Goal: Task Accomplishment & Management: Complete application form

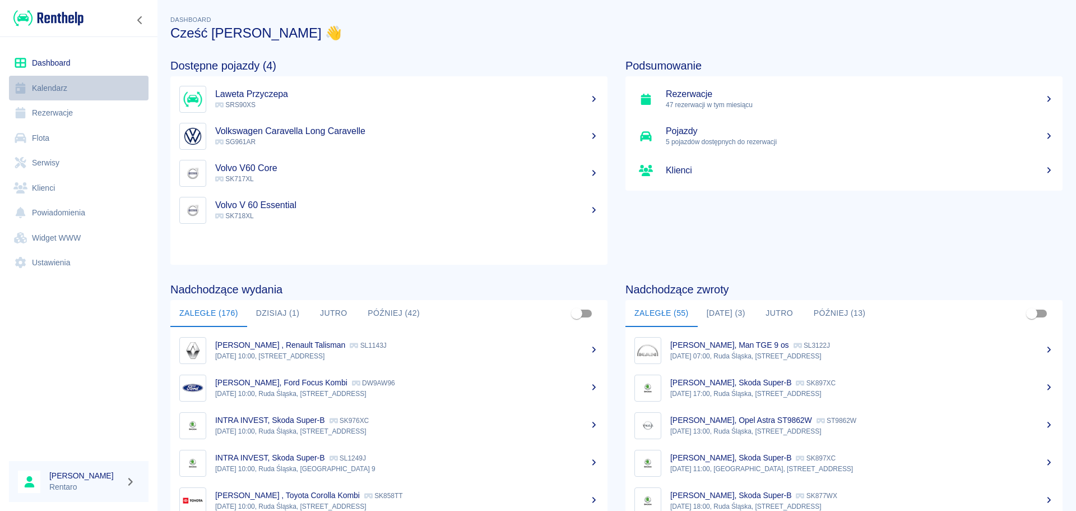
click at [57, 87] on link "Kalendarz" at bounding box center [79, 88] width 140 height 25
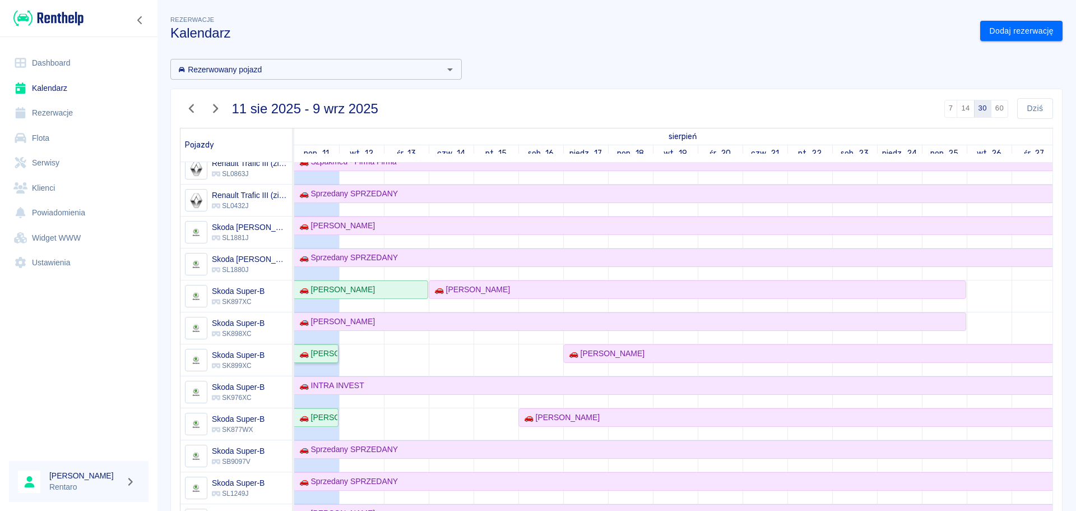
click at [332, 354] on div "🚗 [PERSON_NAME]" at bounding box center [316, 353] width 43 height 12
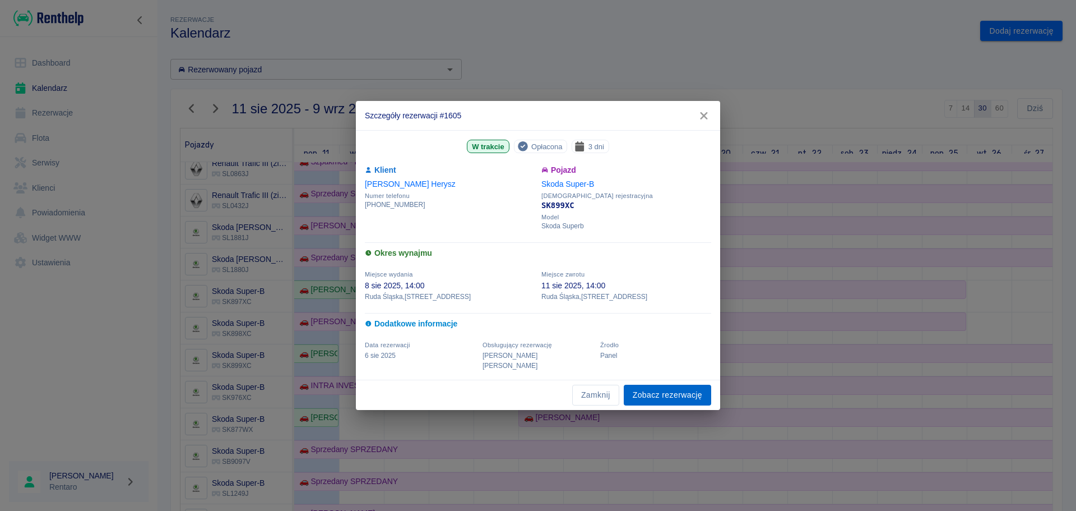
click at [685, 387] on link "Zobacz rezerwację" at bounding box center [667, 394] width 87 height 21
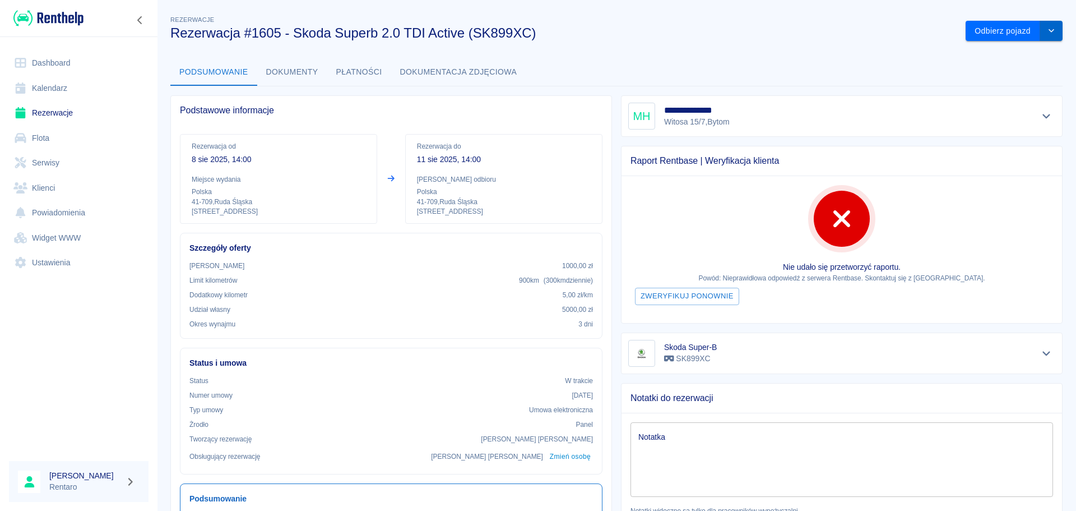
click at [1048, 31] on icon "drop-down" at bounding box center [1051, 30] width 6 height 3
click at [1015, 52] on li "Przedłuż rezerwację" at bounding box center [1006, 54] width 88 height 18
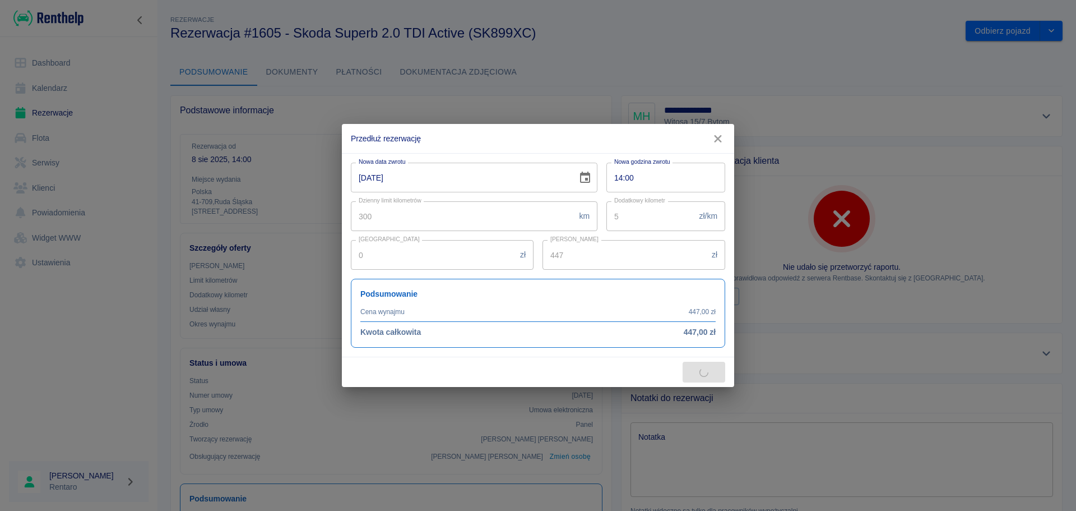
type input "465"
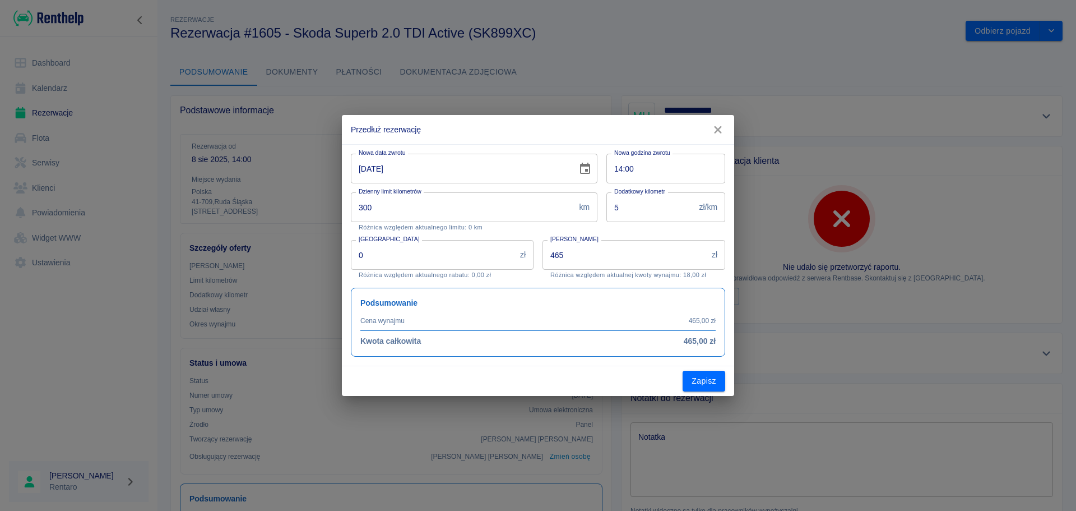
click at [585, 169] on icon "Choose date, selected date is 11 sie 2025" at bounding box center [585, 168] width 10 height 11
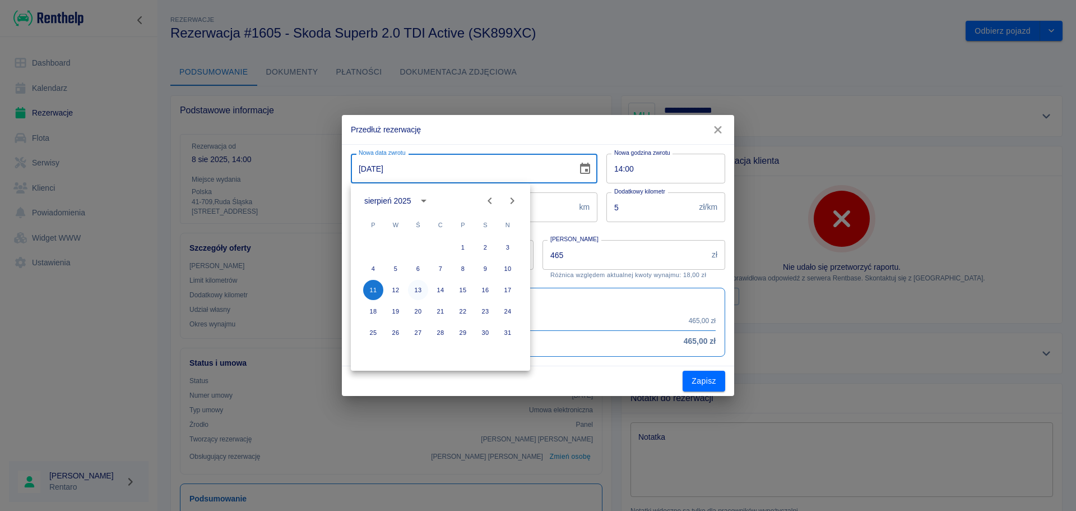
click at [420, 291] on button "13" at bounding box center [418, 290] width 20 height 20
type input "13-08-2025"
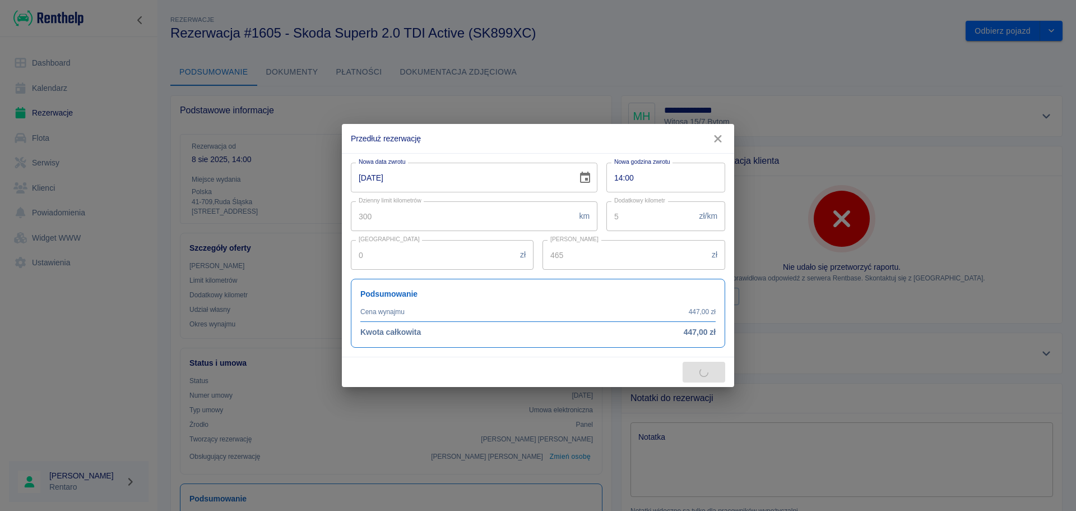
type input "775"
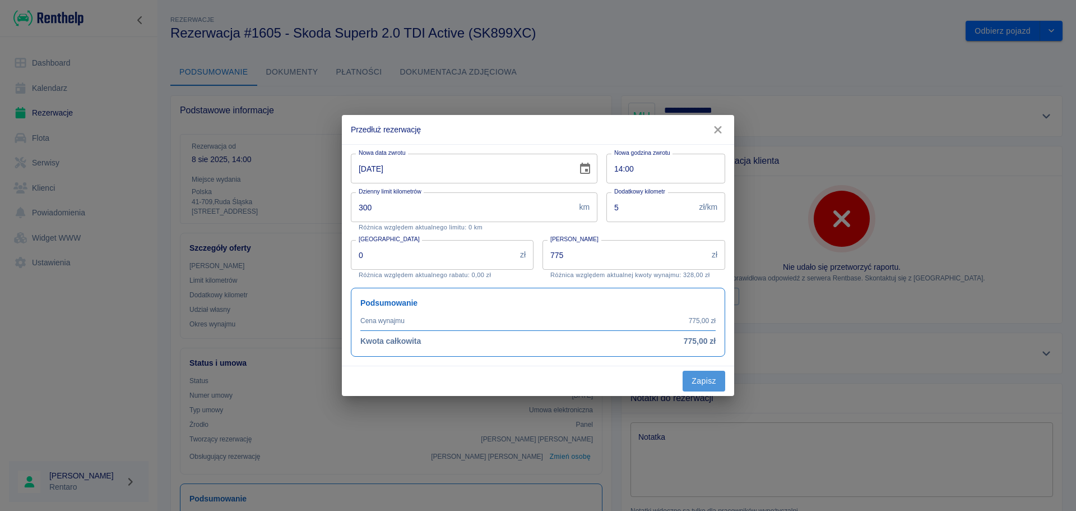
click at [701, 385] on button "Zapisz" at bounding box center [704, 380] width 43 height 21
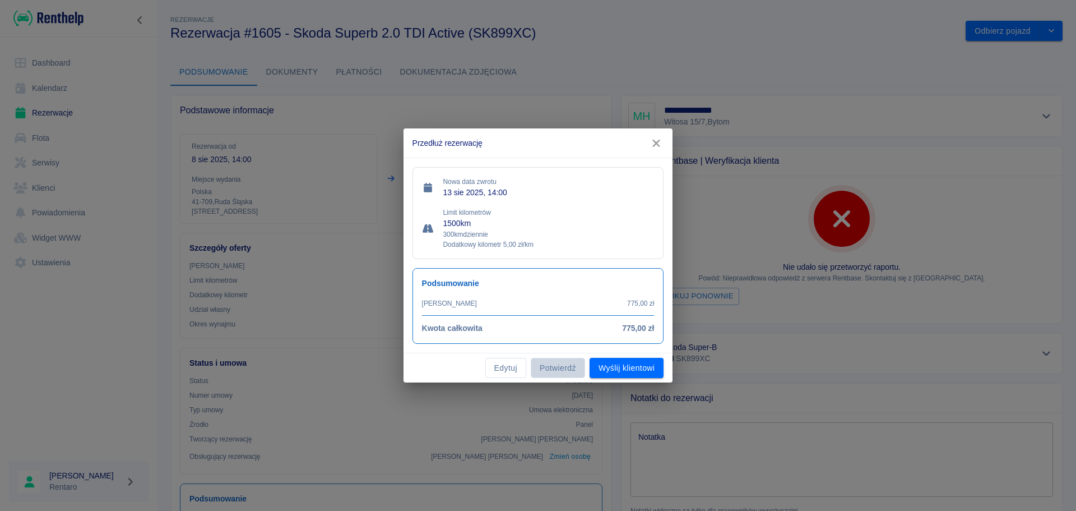
click at [555, 372] on button "Potwierdź" at bounding box center [558, 368] width 54 height 21
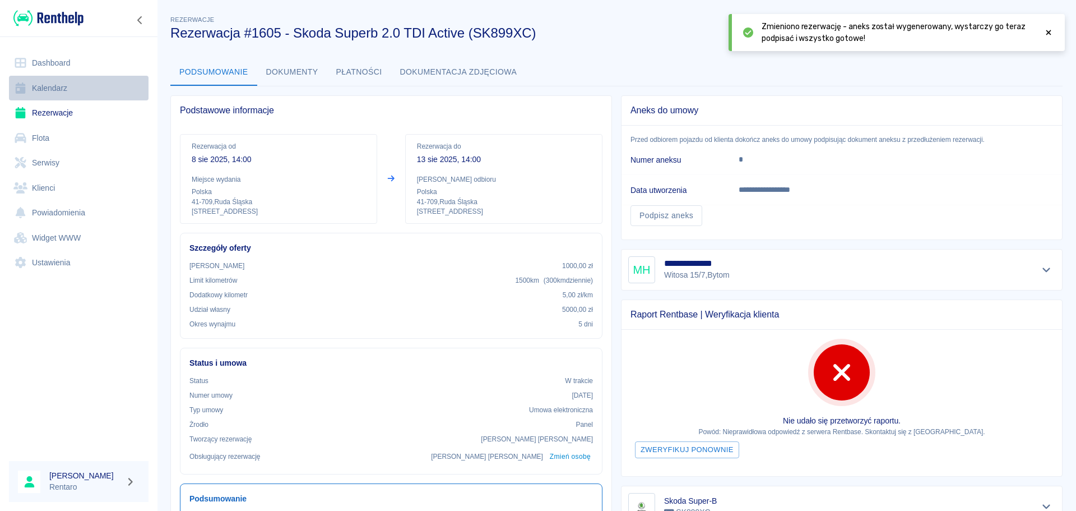
click at [58, 81] on link "Kalendarz" at bounding box center [79, 88] width 140 height 25
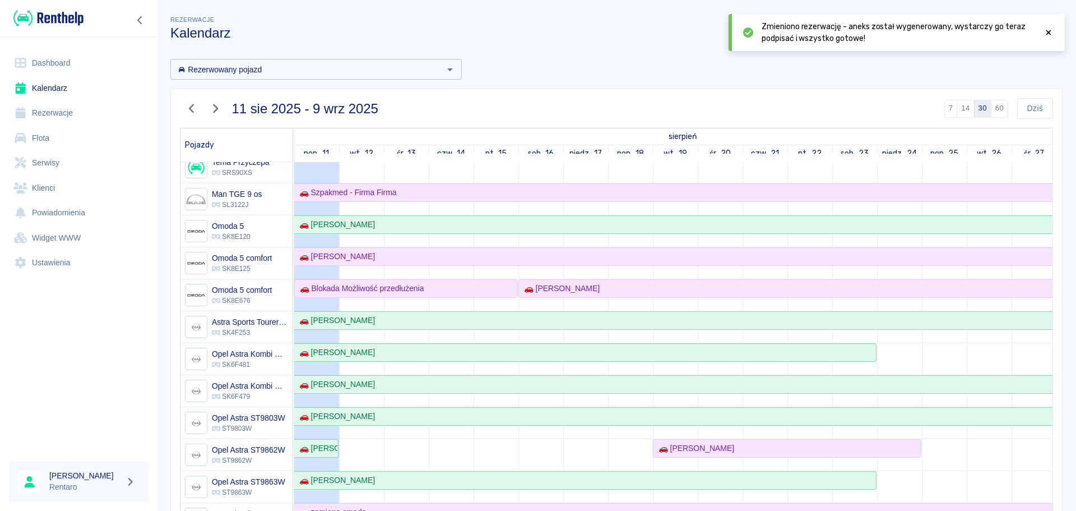
scroll to position [280, 0]
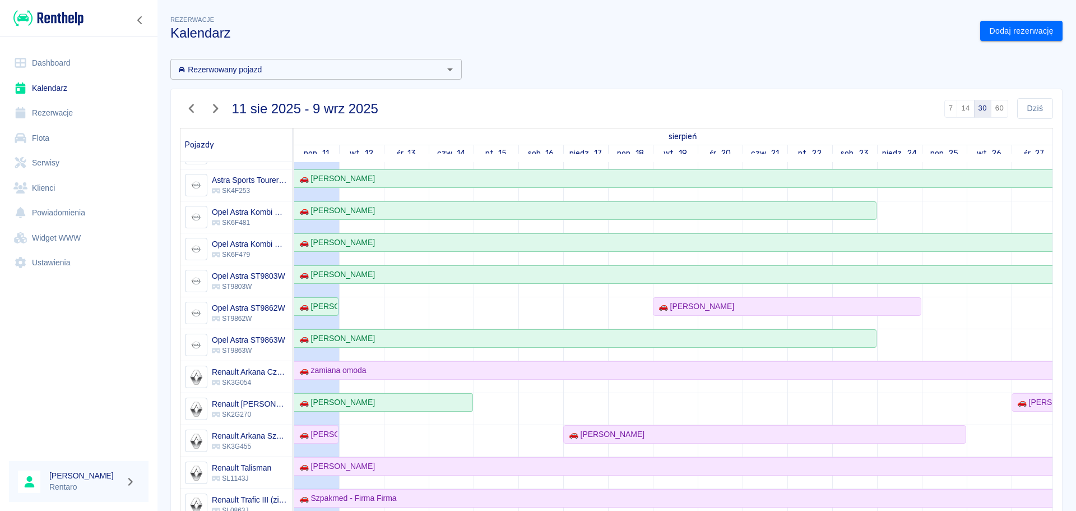
click at [301, 73] on input "Rezerwowany pojazd" at bounding box center [307, 69] width 266 height 14
click at [532, 25] on h3 "Kalendarz" at bounding box center [570, 33] width 801 height 16
click at [46, 74] on link "Dashboard" at bounding box center [79, 62] width 140 height 25
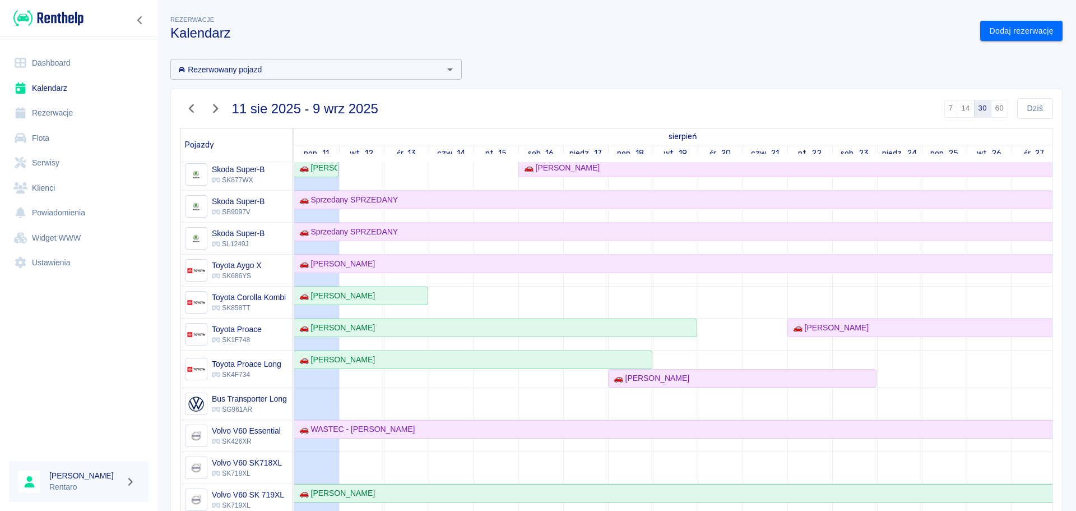
scroll to position [877, 0]
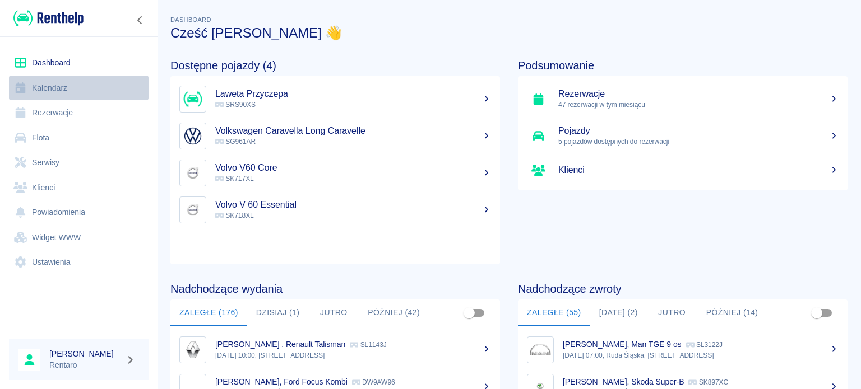
click at [56, 86] on link "Kalendarz" at bounding box center [79, 88] width 140 height 25
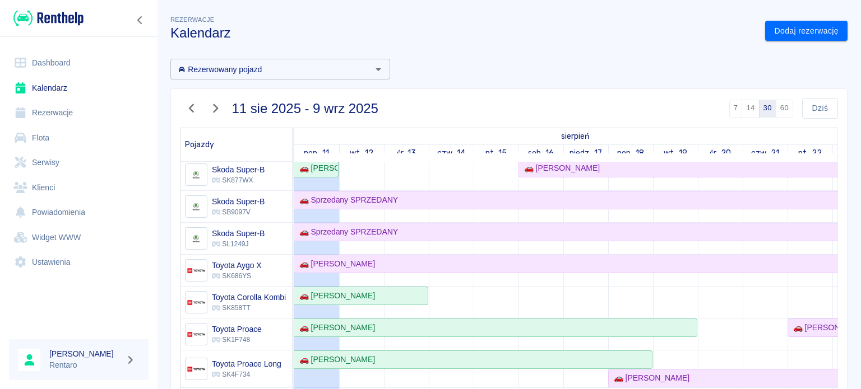
scroll to position [872, 0]
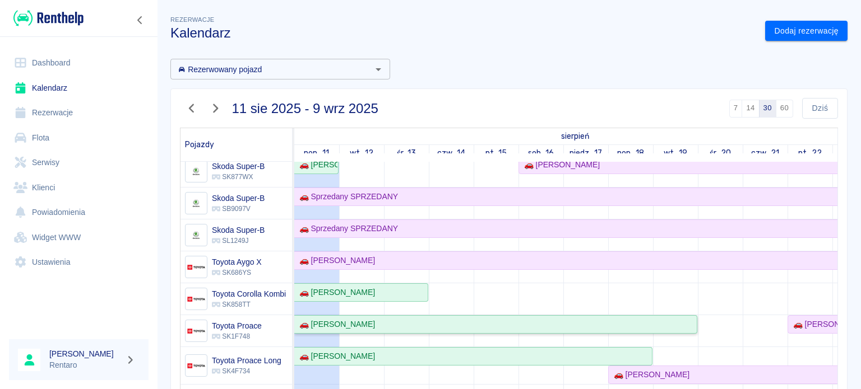
click at [349, 320] on div "🚗 [PERSON_NAME]" at bounding box center [335, 325] width 80 height 12
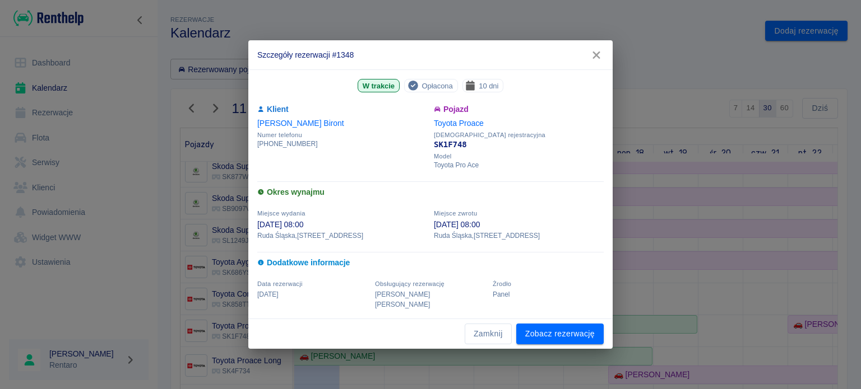
click at [595, 58] on icon "button" at bounding box center [596, 55] width 15 height 12
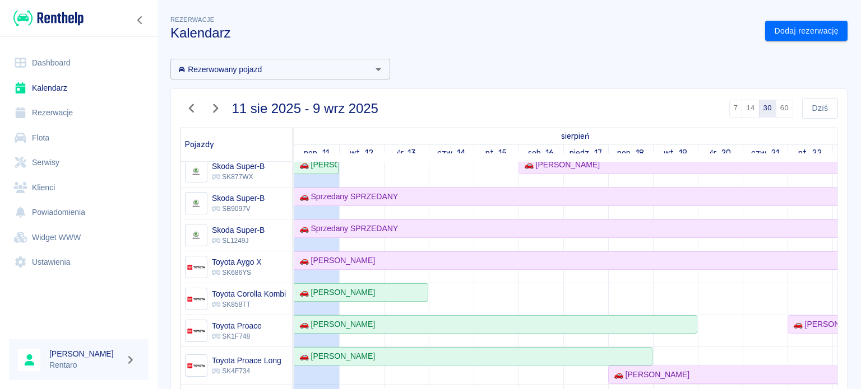
click at [57, 87] on link "Kalendarz" at bounding box center [79, 88] width 140 height 25
click at [195, 105] on icon "button" at bounding box center [191, 109] width 15 height 12
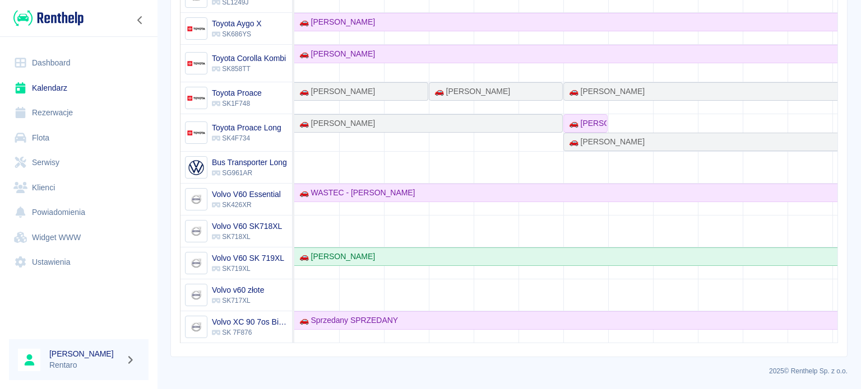
scroll to position [0, 0]
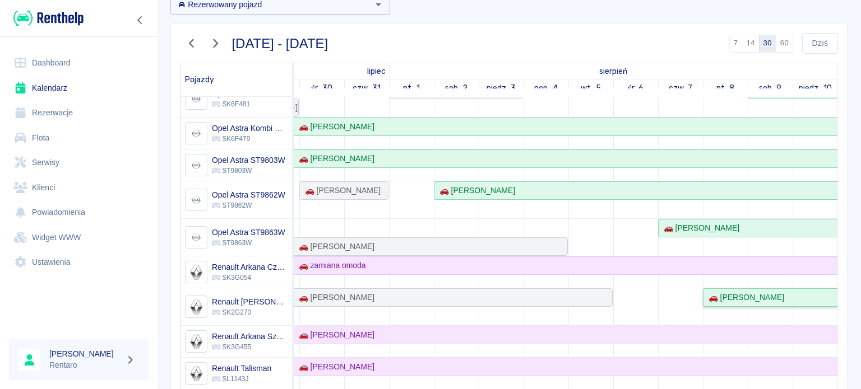
click at [717, 296] on div "🚗 [PERSON_NAME]" at bounding box center [744, 298] width 80 height 12
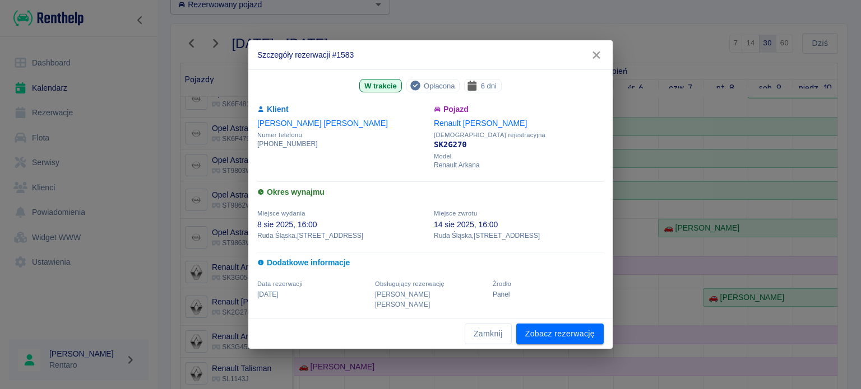
click at [592, 61] on icon "button" at bounding box center [596, 55] width 15 height 12
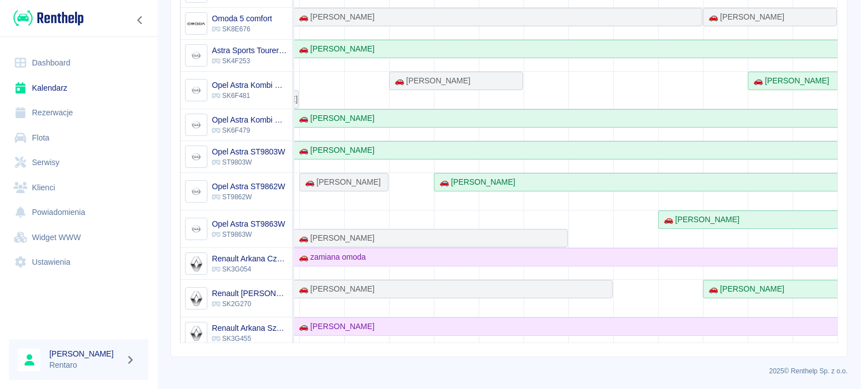
scroll to position [224, 0]
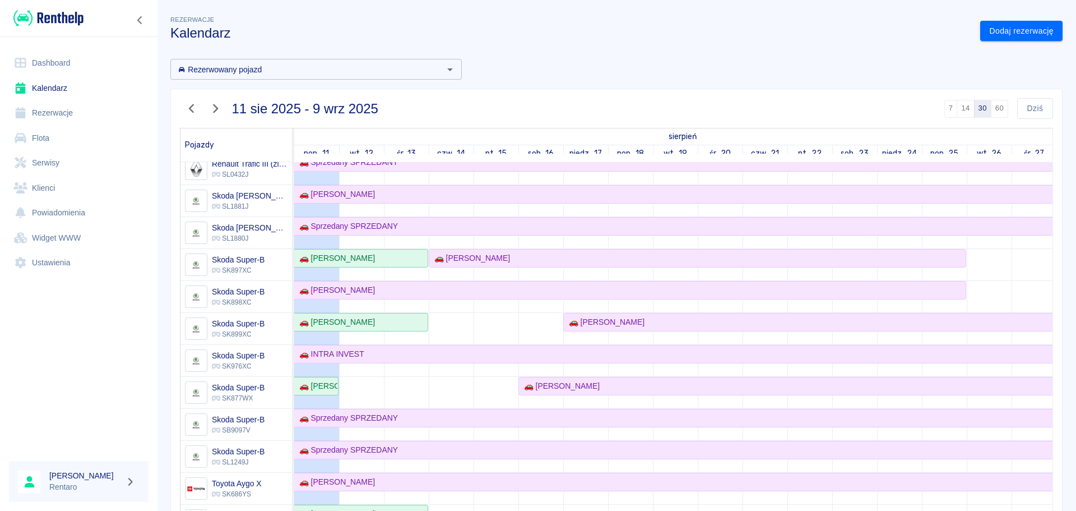
scroll to position [672, 0]
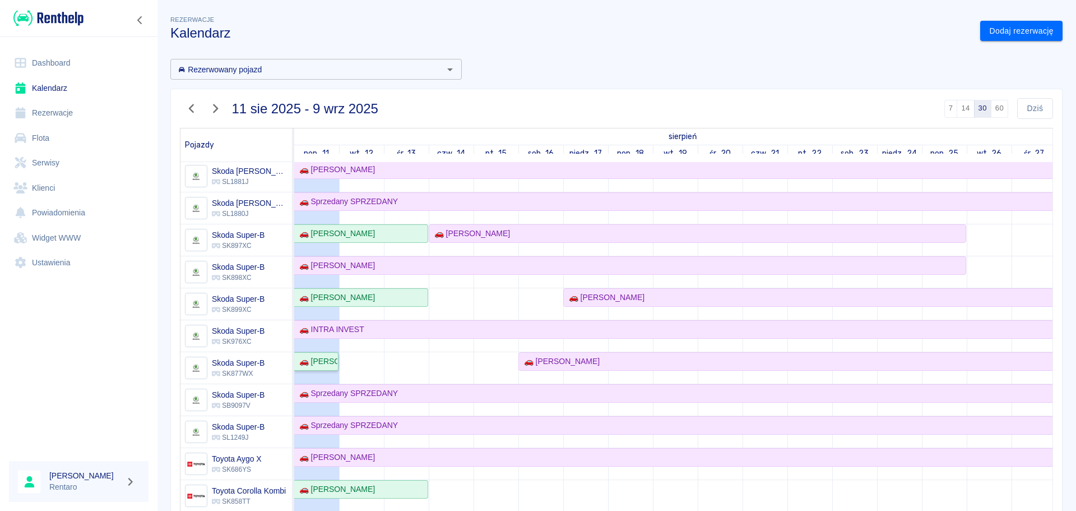
click at [324, 366] on div "🚗 [PERSON_NAME]" at bounding box center [316, 361] width 43 height 12
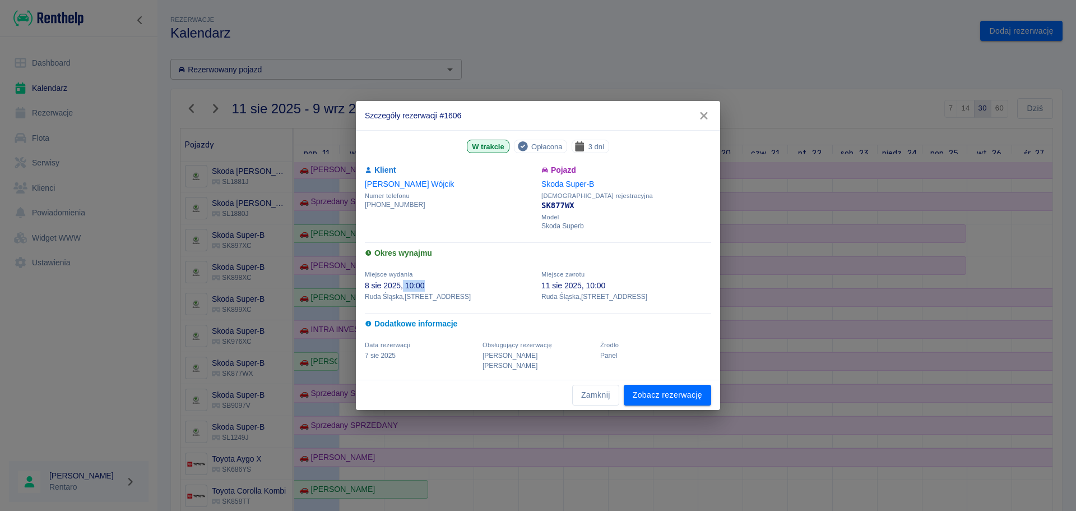
drag, startPoint x: 403, startPoint y: 296, endPoint x: 449, endPoint y: 290, distance: 46.4
click at [449, 290] on p "8 sie 2025, 10:00" at bounding box center [450, 286] width 170 height 12
click at [462, 289] on p "8 sie 2025, 10:00" at bounding box center [450, 286] width 170 height 12
click at [595, 290] on p "11 sie 2025, 10:00" at bounding box center [626, 286] width 170 height 12
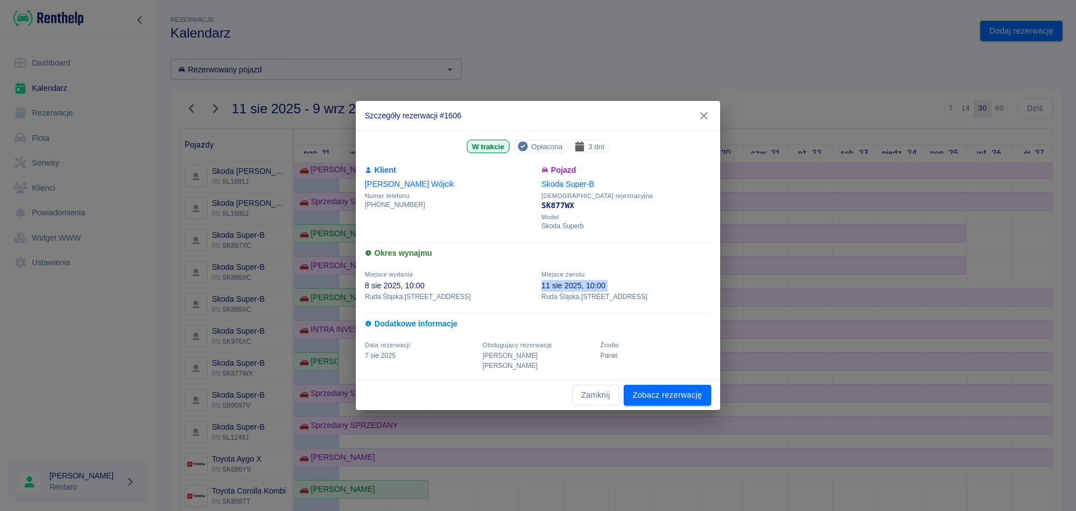
click at [595, 290] on p "11 sie 2025, 10:00" at bounding box center [626, 286] width 170 height 12
click at [593, 290] on p "11 sie 2025, 10:00" at bounding box center [626, 286] width 170 height 12
click at [648, 273] on div "Miejsce zwrotu 11 sie 2025, 10:00 Ruda Śląska , Zabrzańska 9" at bounding box center [623, 281] width 177 height 40
click at [702, 121] on icon "button" at bounding box center [704, 116] width 15 height 12
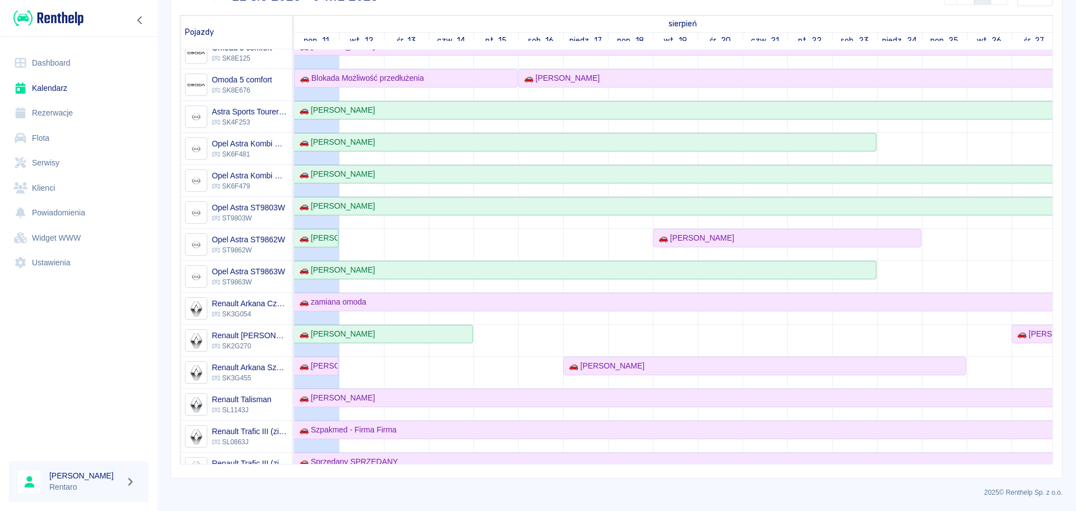
scroll to position [224, 0]
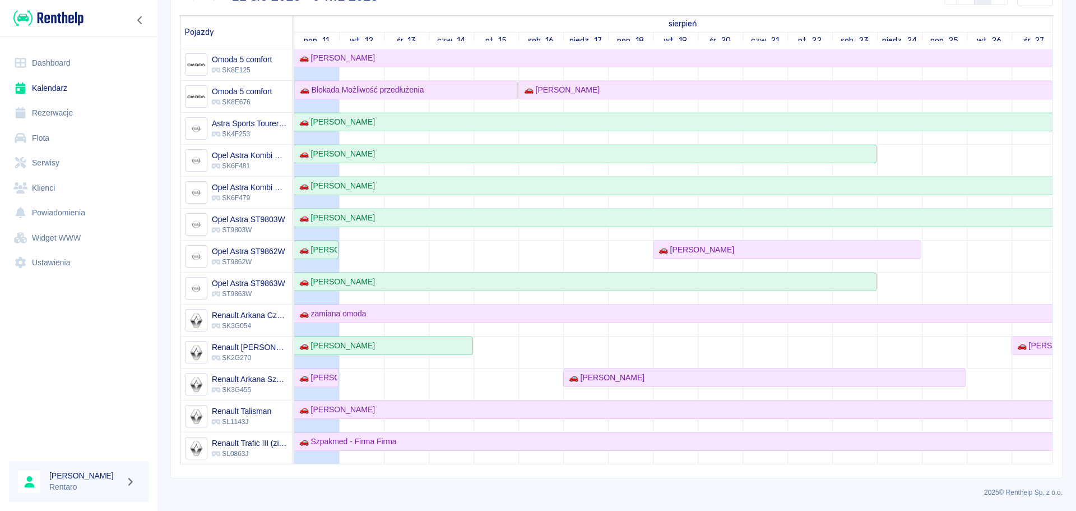
click at [396, 250] on td at bounding box center [406, 466] width 45 height 1283
click at [397, 250] on td at bounding box center [406, 466] width 45 height 1283
drag, startPoint x: 397, startPoint y: 250, endPoint x: 405, endPoint y: 250, distance: 8.4
click at [397, 250] on td at bounding box center [406, 466] width 45 height 1283
click at [445, 246] on td at bounding box center [451, 466] width 45 height 1283
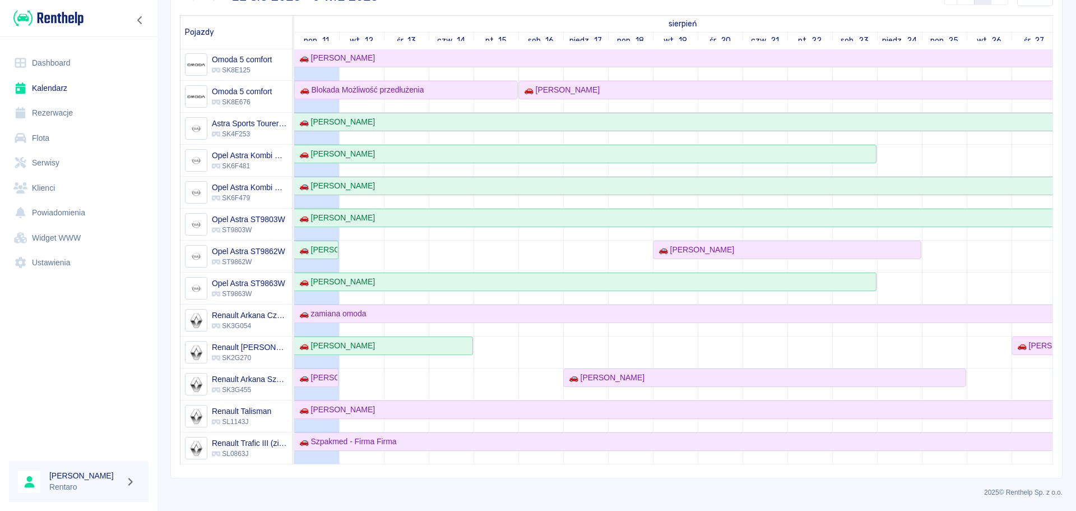
click at [446, 246] on td at bounding box center [451, 466] width 45 height 1283
click at [448, 249] on td at bounding box center [451, 466] width 45 height 1283
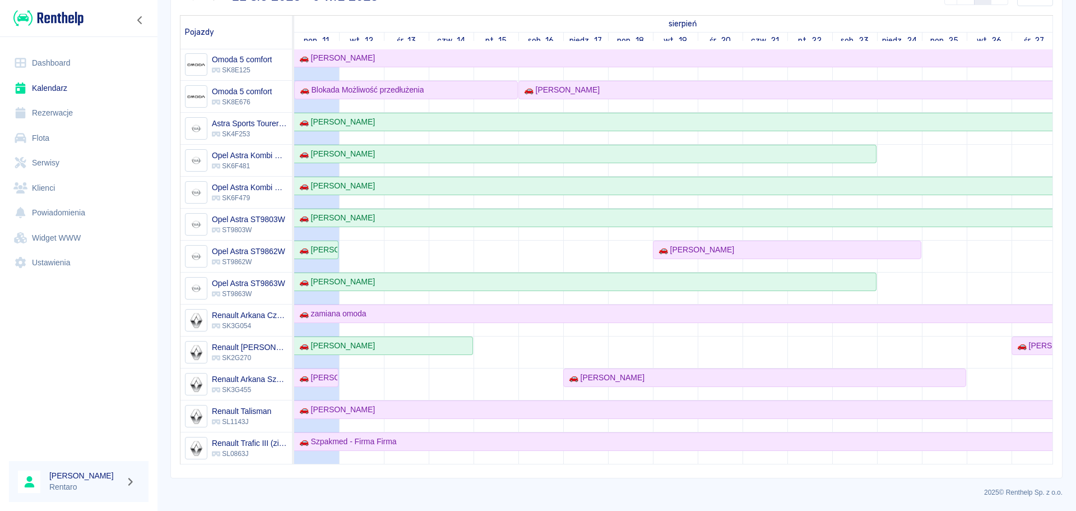
click at [448, 249] on td at bounding box center [451, 466] width 45 height 1283
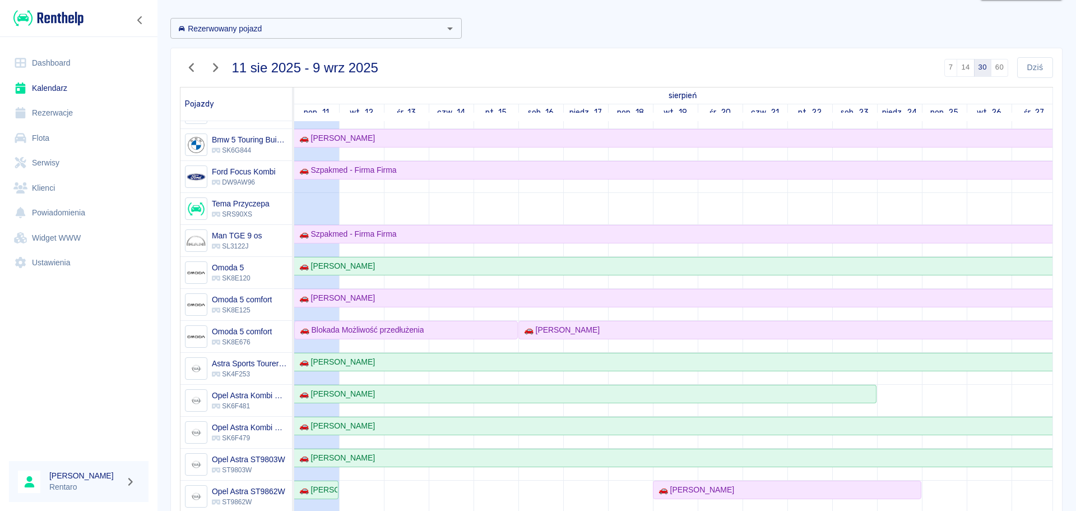
scroll to position [0, 0]
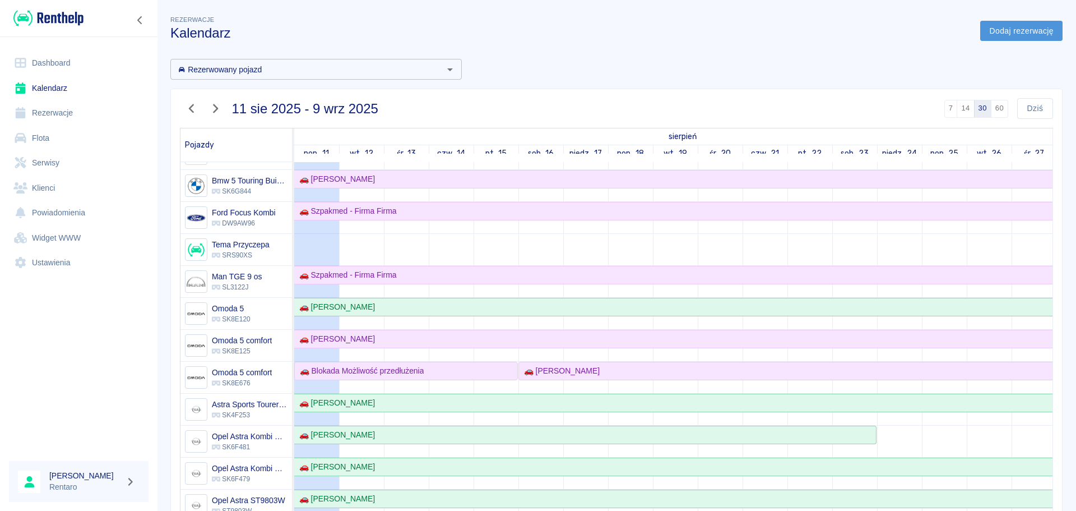
click at [999, 35] on link "Dodaj rezerwację" at bounding box center [1021, 31] width 82 height 21
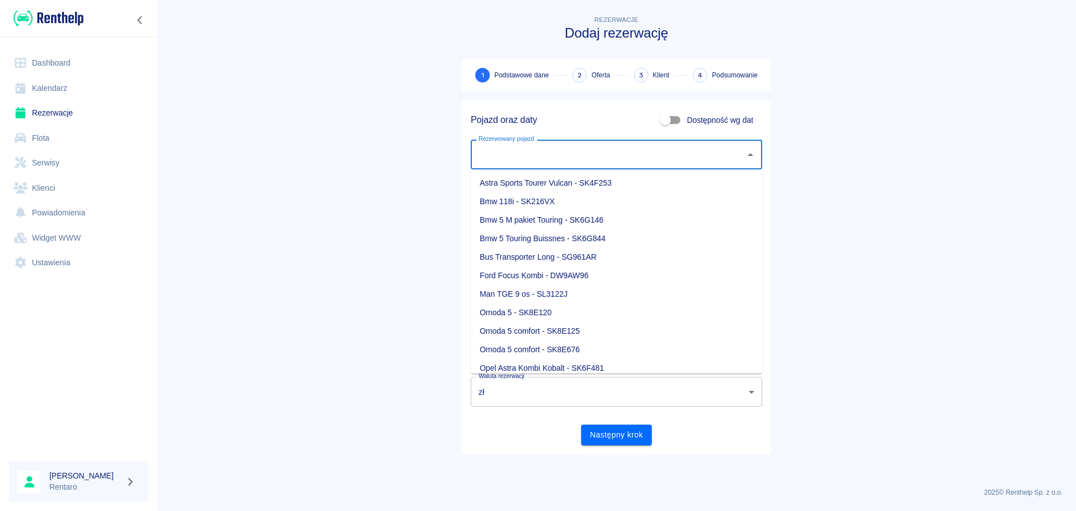
click at [577, 151] on input "Rezerwowany pojazd" at bounding box center [608, 155] width 265 height 20
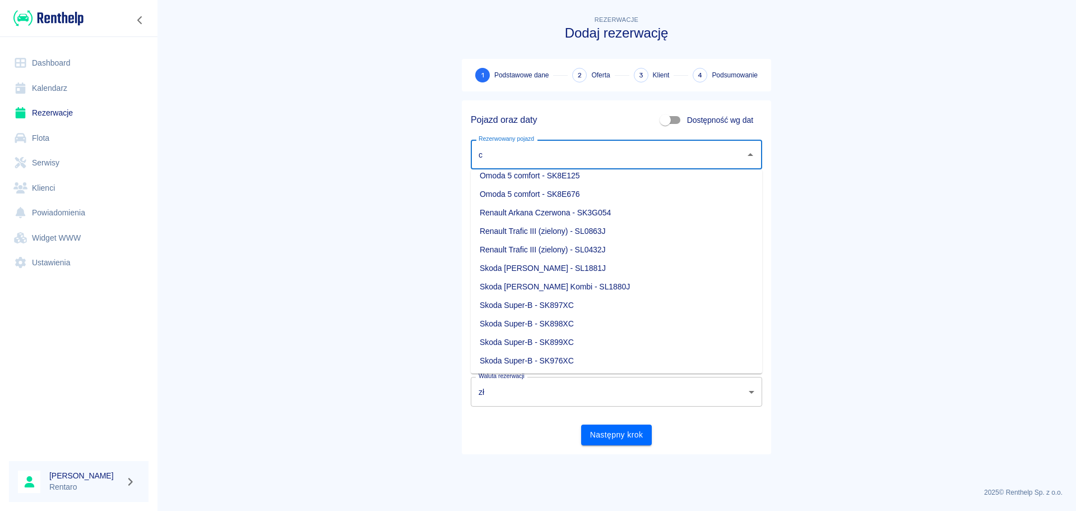
scroll to position [138, 0]
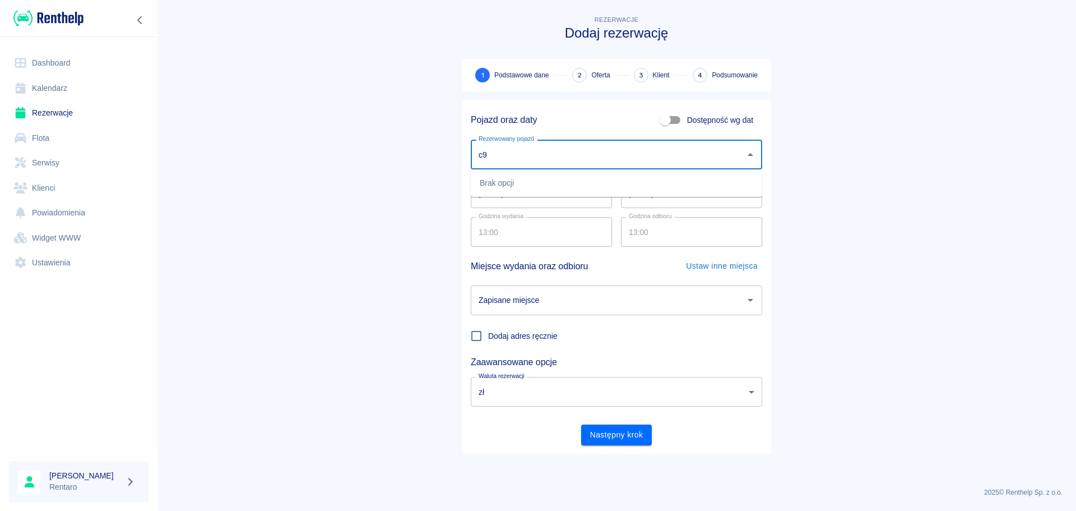
type input "c"
click at [537, 203] on li "Opel Astra ST9862W - ST9862W" at bounding box center [616, 201] width 291 height 18
type input "Opel Astra ST9862W - ST9862W"
click at [483, 199] on input "11.08.2025" at bounding box center [541, 193] width 141 height 30
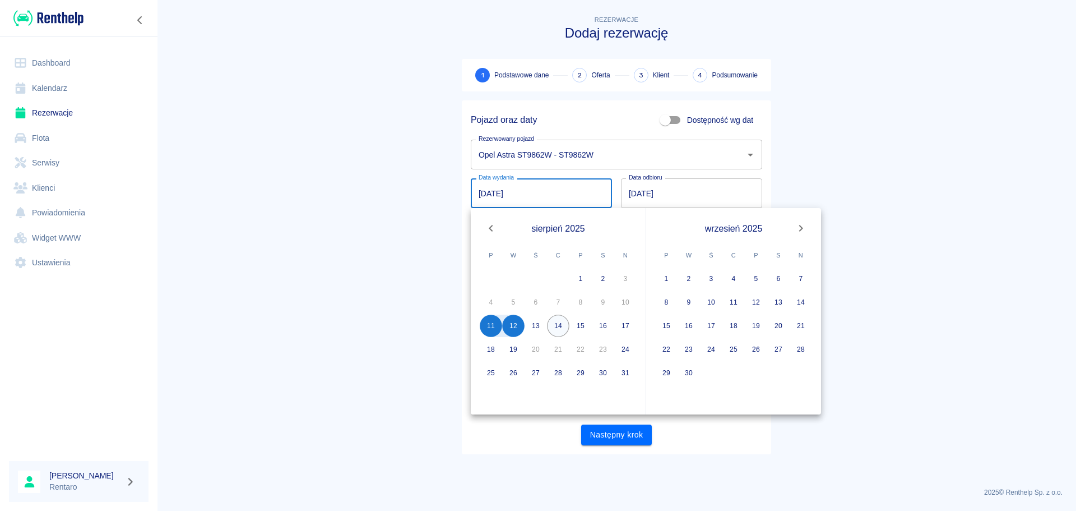
click at [557, 329] on button "14" at bounding box center [558, 325] width 22 height 22
type input "14.08.2025"
type input "DD.MM.YYYY"
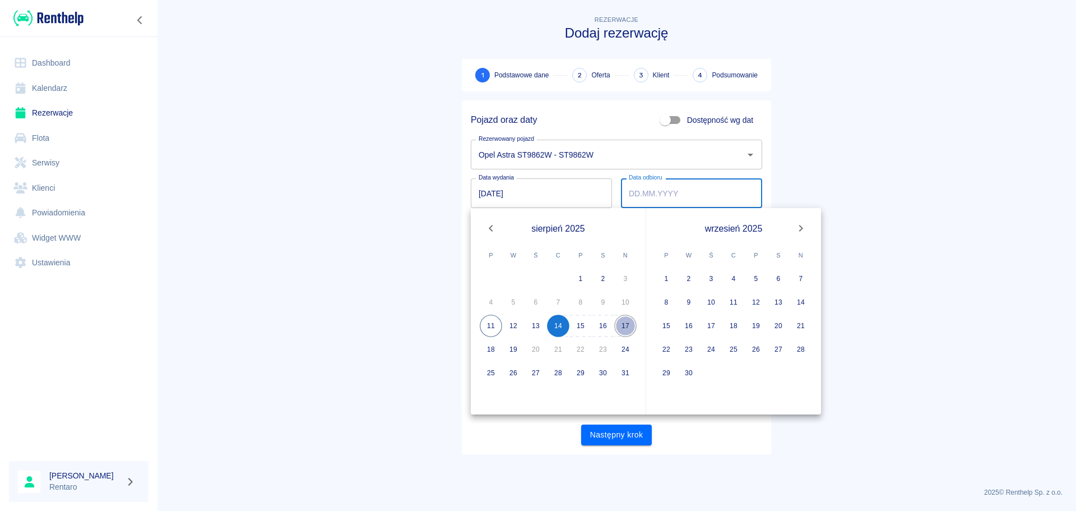
click at [627, 326] on button "17" at bounding box center [625, 325] width 22 height 22
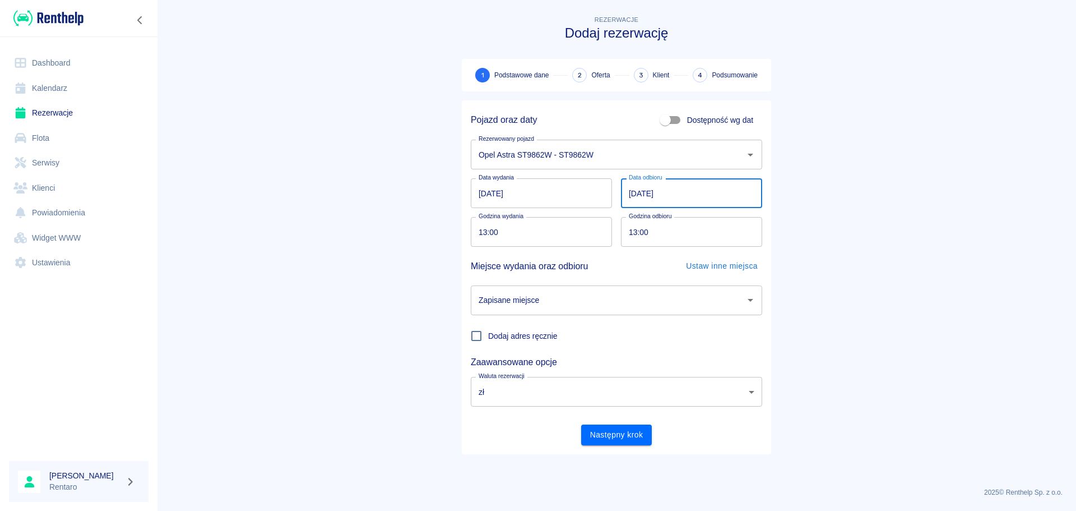
click at [636, 196] on input "17.08.2025" at bounding box center [691, 193] width 141 height 30
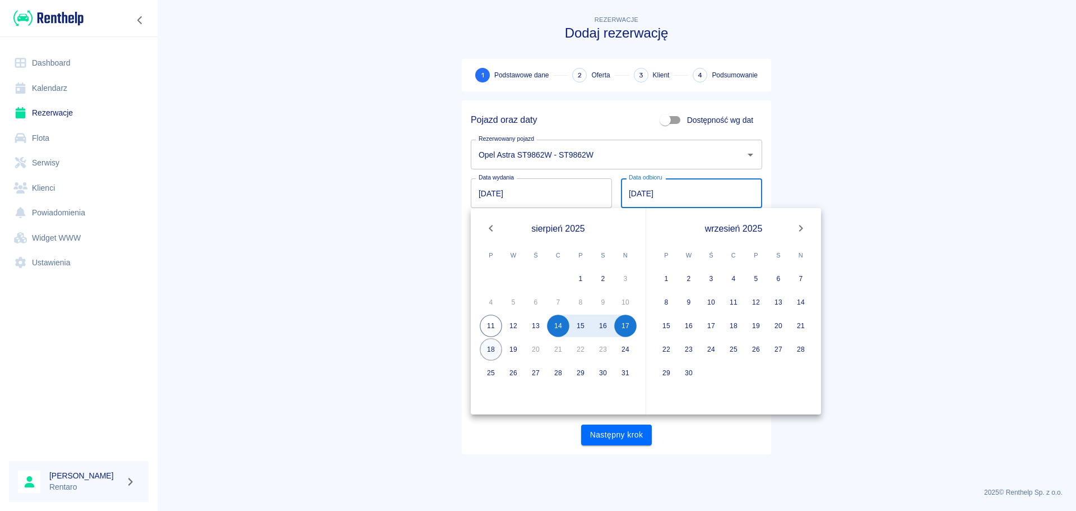
click at [489, 350] on button "18" at bounding box center [491, 349] width 22 height 22
type input "18.08.2025"
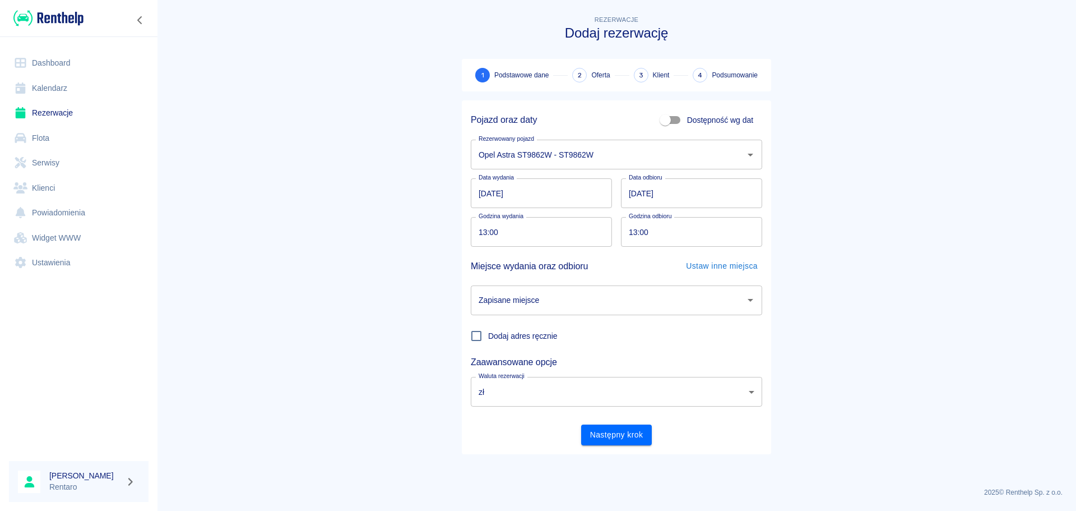
click at [518, 294] on div "Zapisane miejsce Zapisane miejsce" at bounding box center [616, 300] width 291 height 30
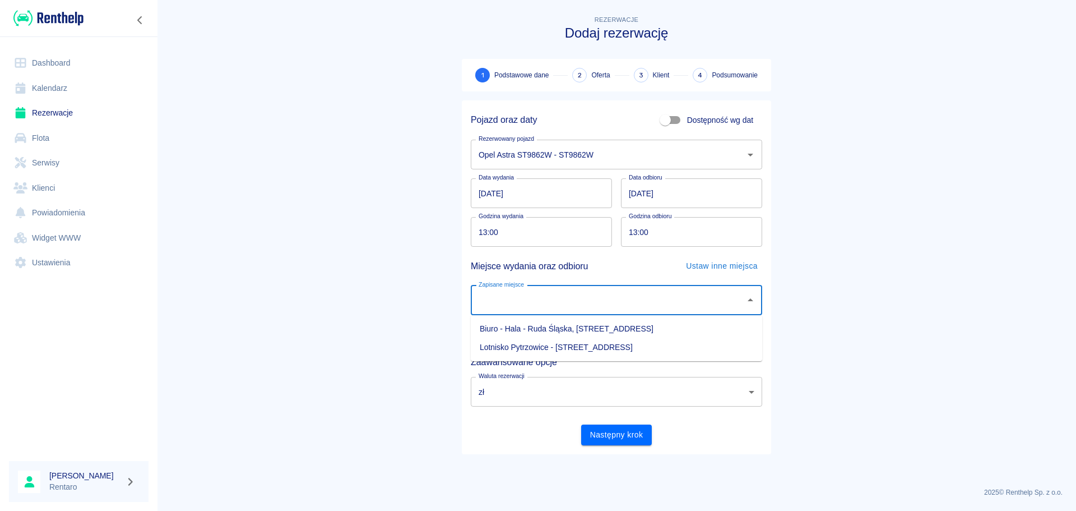
click at [541, 324] on li "Biuro - Hala - Ruda Śląska, Zabrzańska 9" at bounding box center [616, 328] width 291 height 18
type input "Biuro - Hala - Ruda Śląska, Zabrzańska 9"
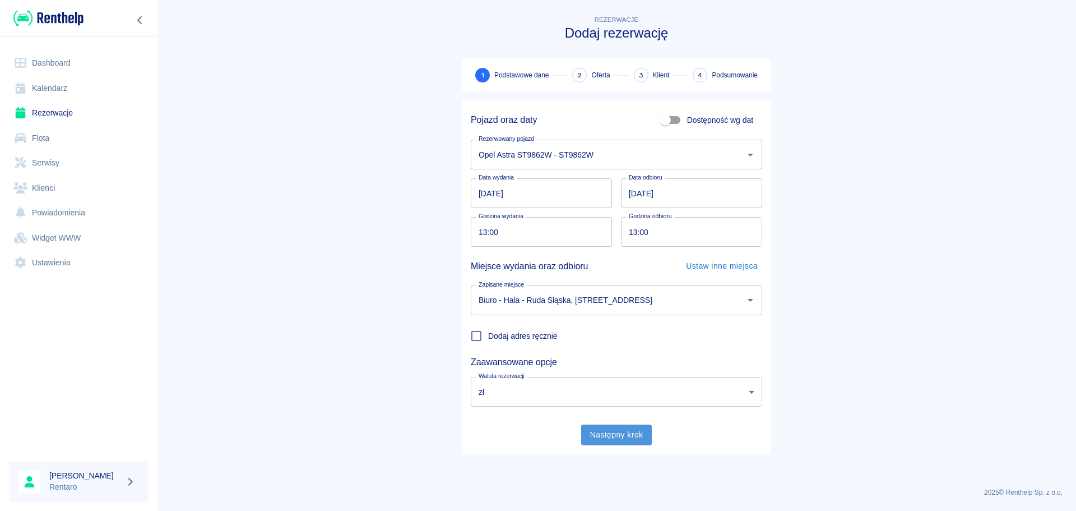
click at [607, 438] on button "Następny krok" at bounding box center [616, 434] width 71 height 21
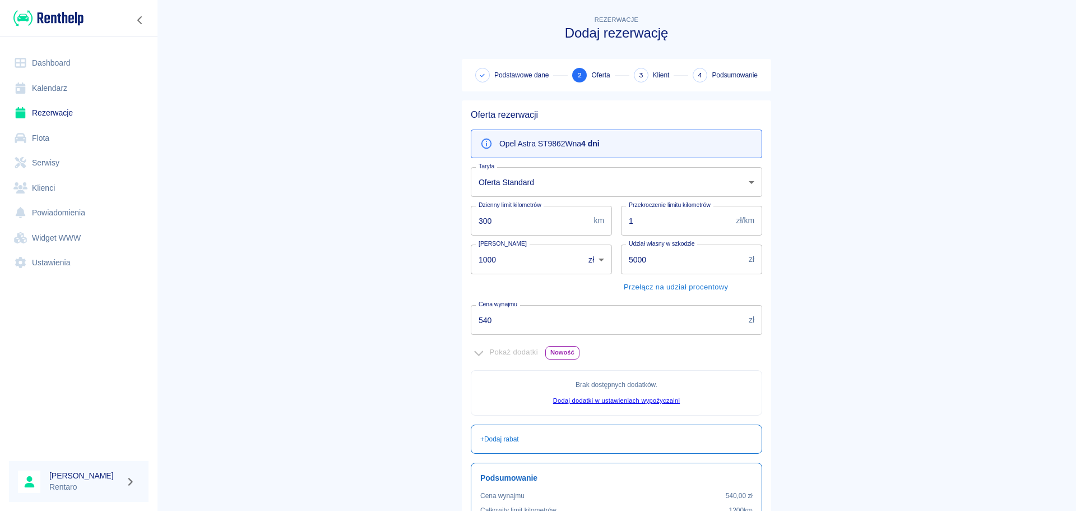
scroll to position [137, 0]
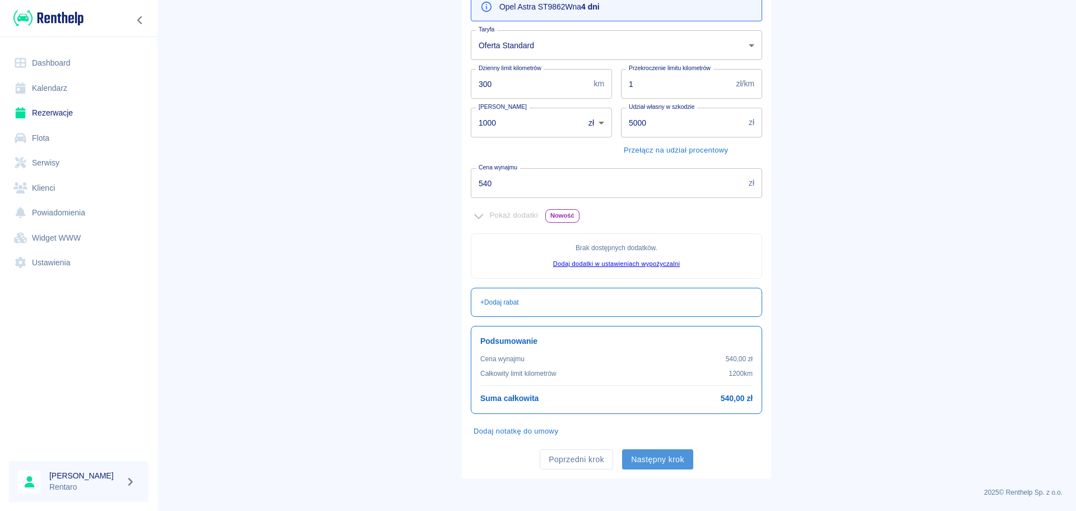
click at [657, 459] on button "Następny krok" at bounding box center [657, 459] width 71 height 21
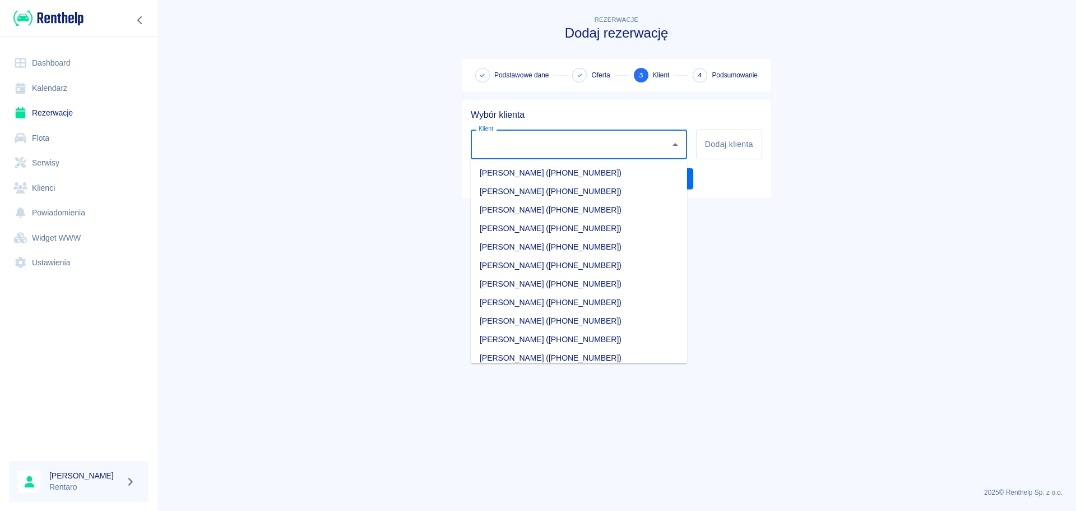
click at [539, 147] on input "Klient" at bounding box center [570, 144] width 189 height 20
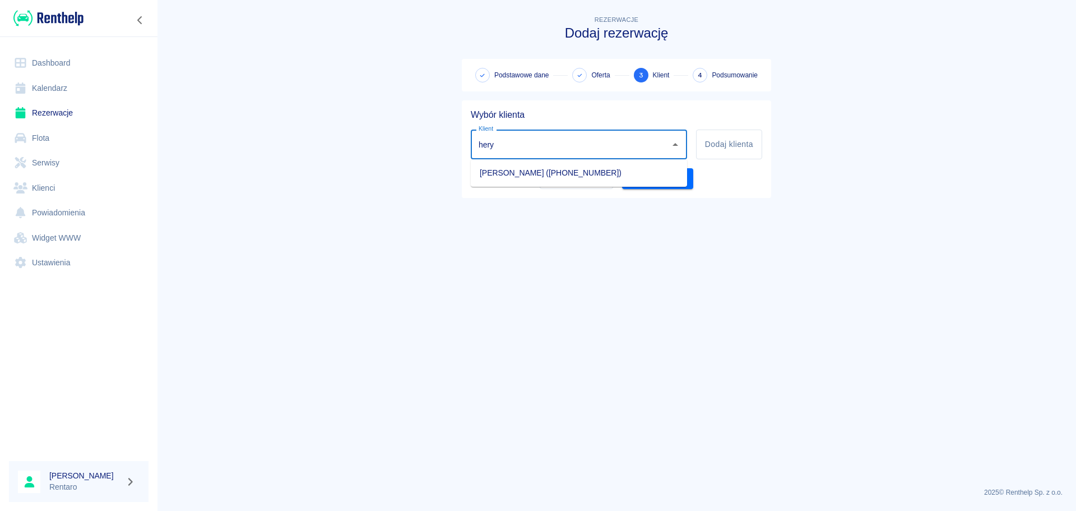
click at [532, 182] on ul "Marian Herysz (+48452914469)" at bounding box center [579, 172] width 216 height 27
click at [542, 177] on li "Marian Herysz (+48452914469)" at bounding box center [579, 173] width 216 height 18
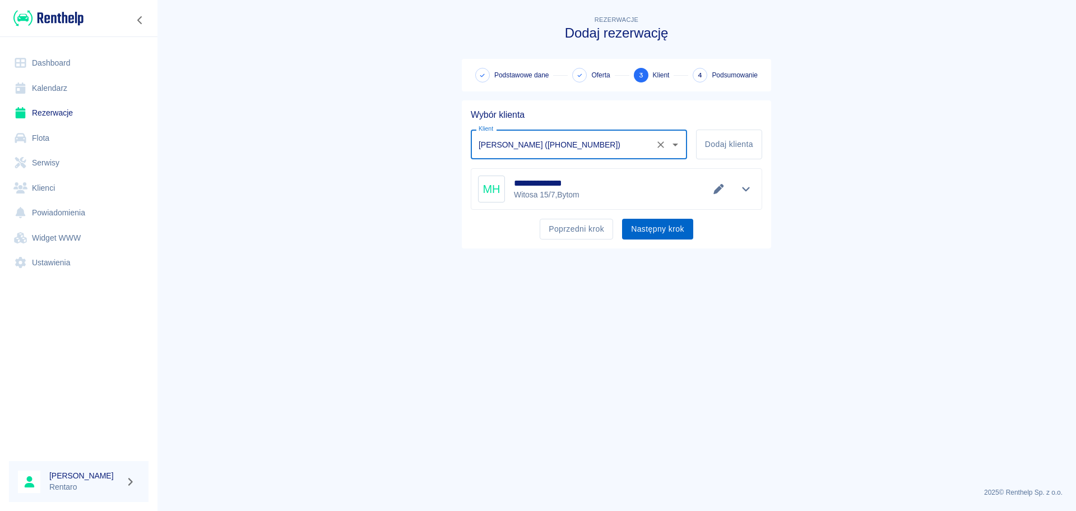
type input "Marian Herysz (+48452914469)"
click at [665, 233] on button "Następny krok" at bounding box center [657, 229] width 71 height 21
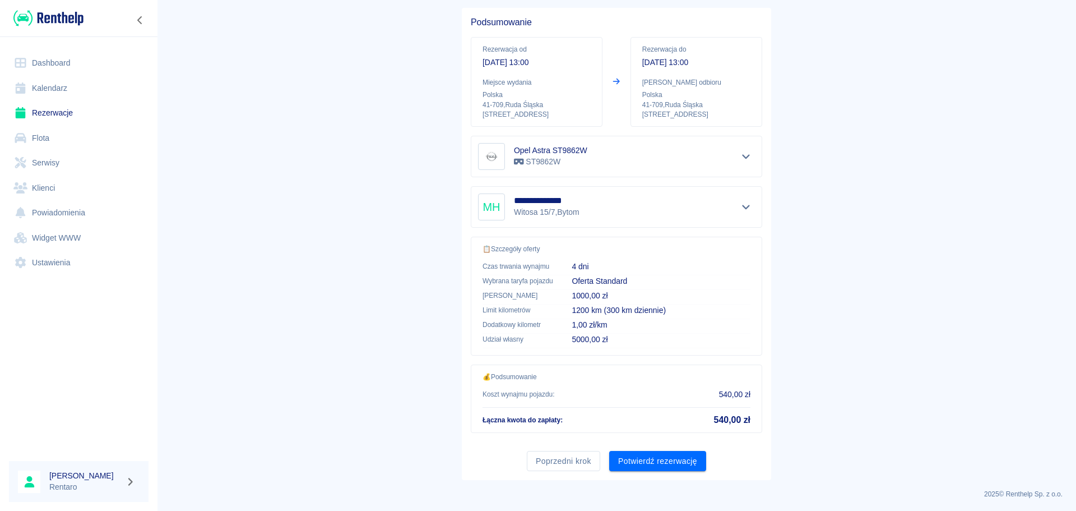
scroll to position [94, 0]
click at [662, 459] on button "Potwierdź rezerwację" at bounding box center [657, 459] width 97 height 21
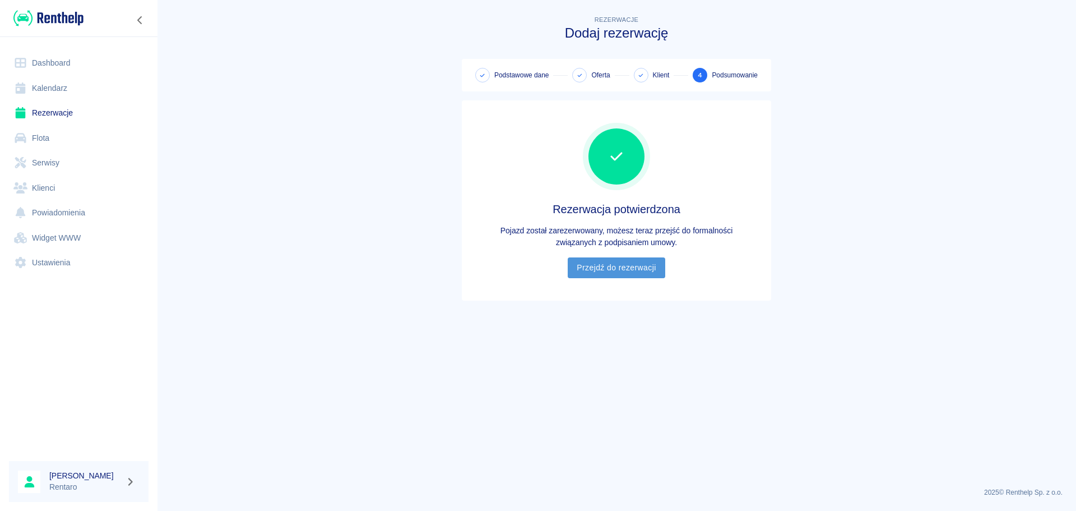
click at [625, 267] on link "Przejdź do rezerwacji" at bounding box center [616, 267] width 97 height 21
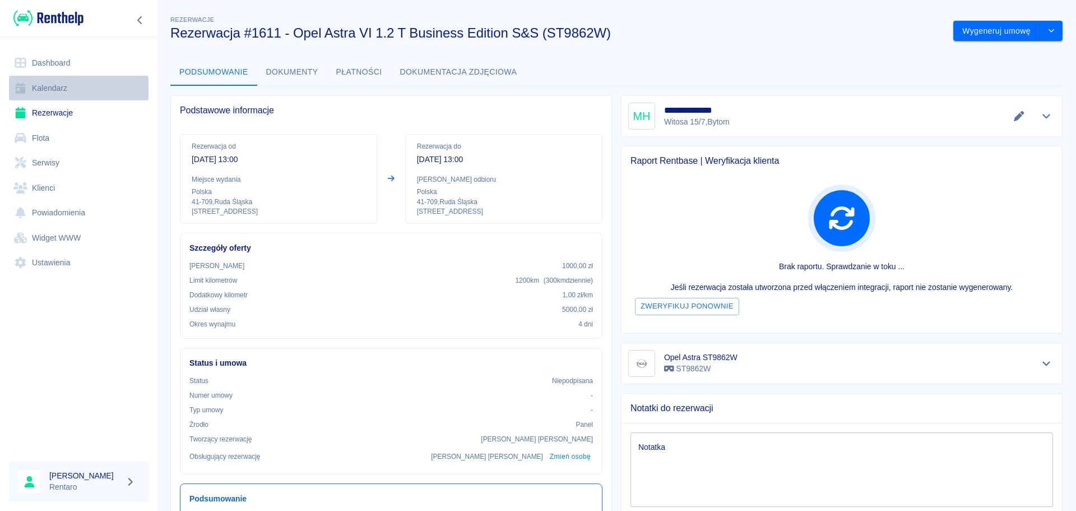
click at [47, 88] on link "Kalendarz" at bounding box center [79, 88] width 140 height 25
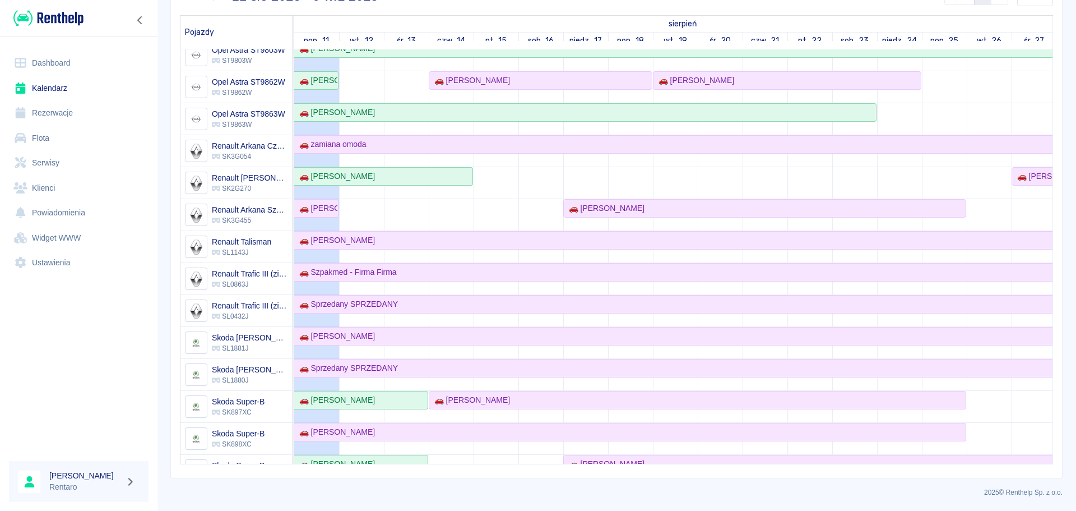
scroll to position [485, 0]
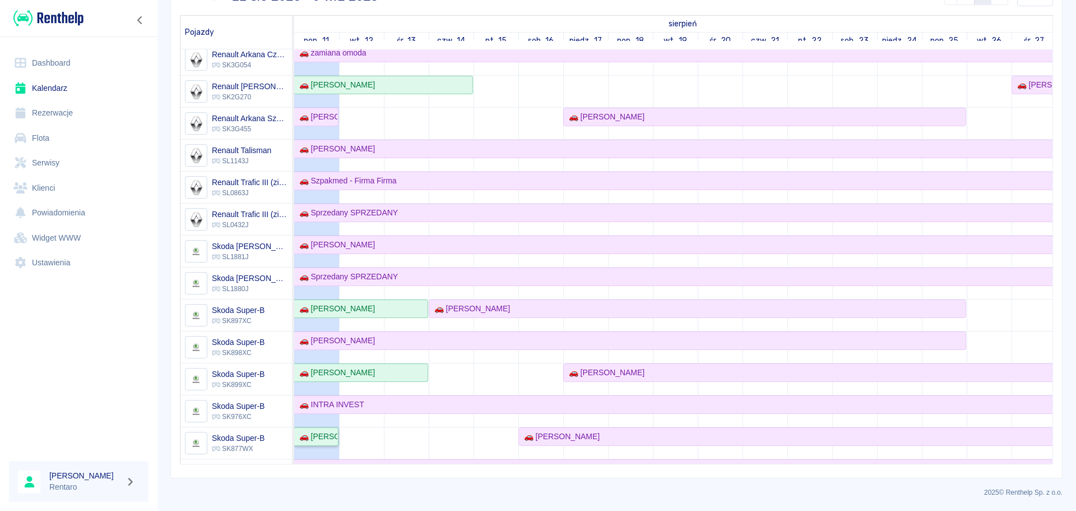
click at [326, 432] on div "🚗 [PERSON_NAME]" at bounding box center [316, 436] width 43 height 12
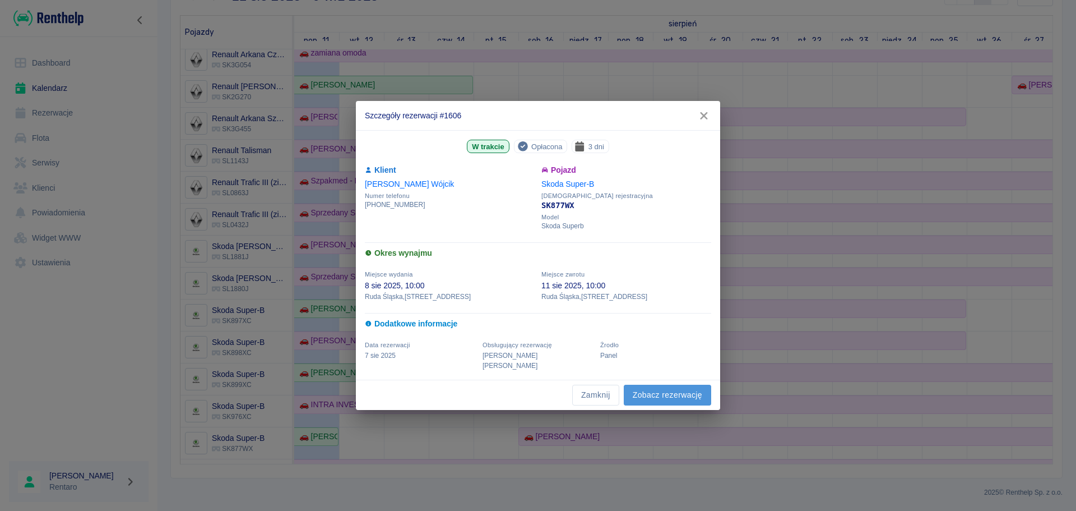
click at [668, 392] on link "Zobacz rezerwację" at bounding box center [667, 394] width 87 height 21
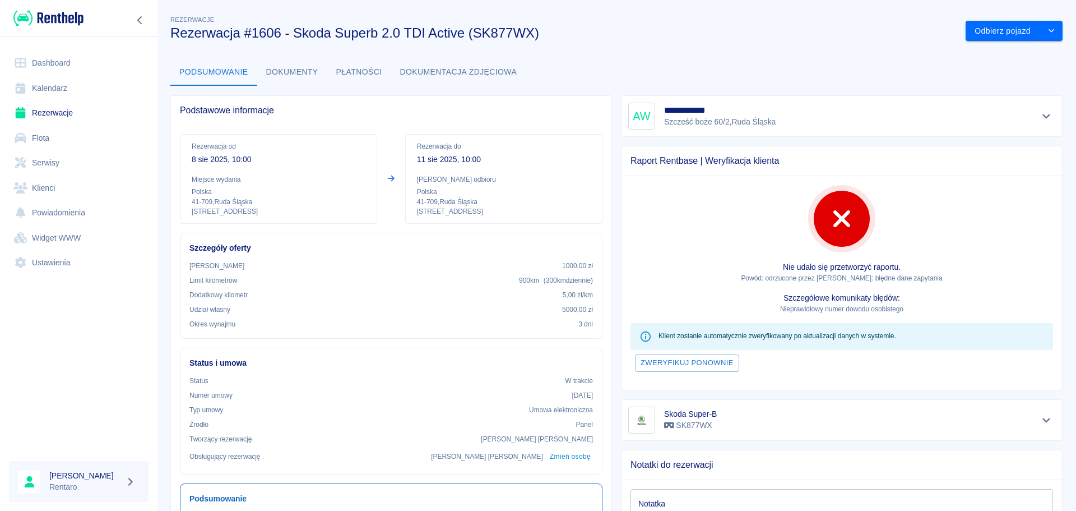
click at [477, 29] on h3 "Rezerwacja #1606 - Skoda Superb 2.0 TDI Active (SK877WX)" at bounding box center [563, 33] width 786 height 16
drag, startPoint x: 474, startPoint y: 30, endPoint x: 536, endPoint y: 35, distance: 63.0
click at [536, 35] on h3 "Rezerwacja #1606 - Skoda Superb 2.0 TDI Active (SK877WX)" at bounding box center [563, 33] width 786 height 16
copy h3 "SK877WX"
click at [53, 85] on link "Kalendarz" at bounding box center [79, 88] width 140 height 25
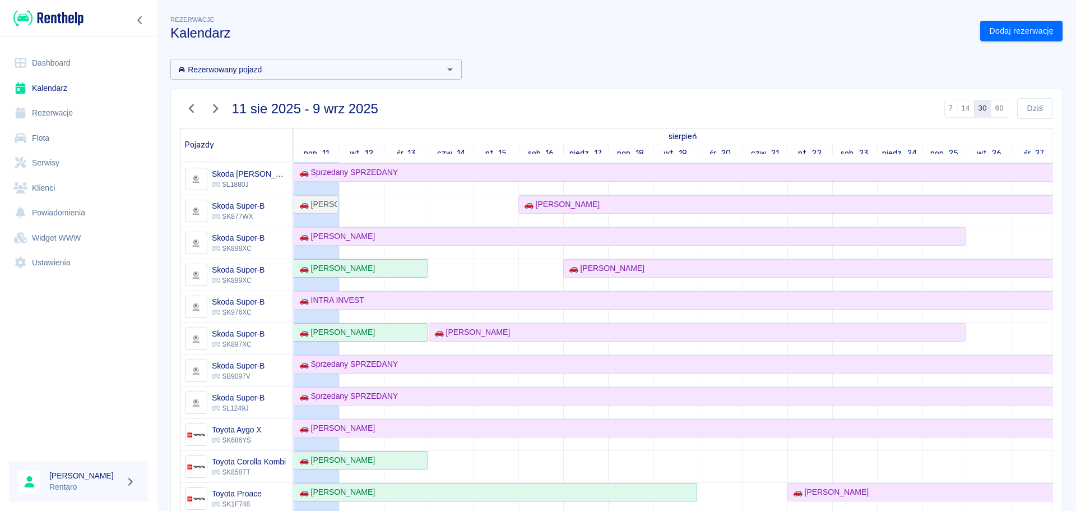
scroll to position [785, 0]
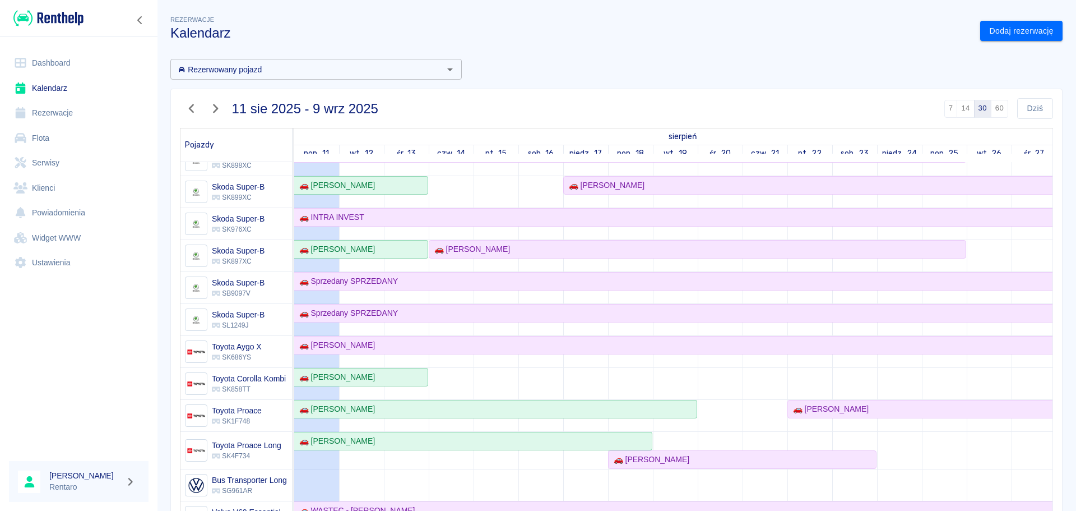
click at [499, 378] on td at bounding box center [496, 18] width 45 height 1283
click at [1024, 36] on link "Dodaj rezerwację" at bounding box center [1021, 31] width 82 height 21
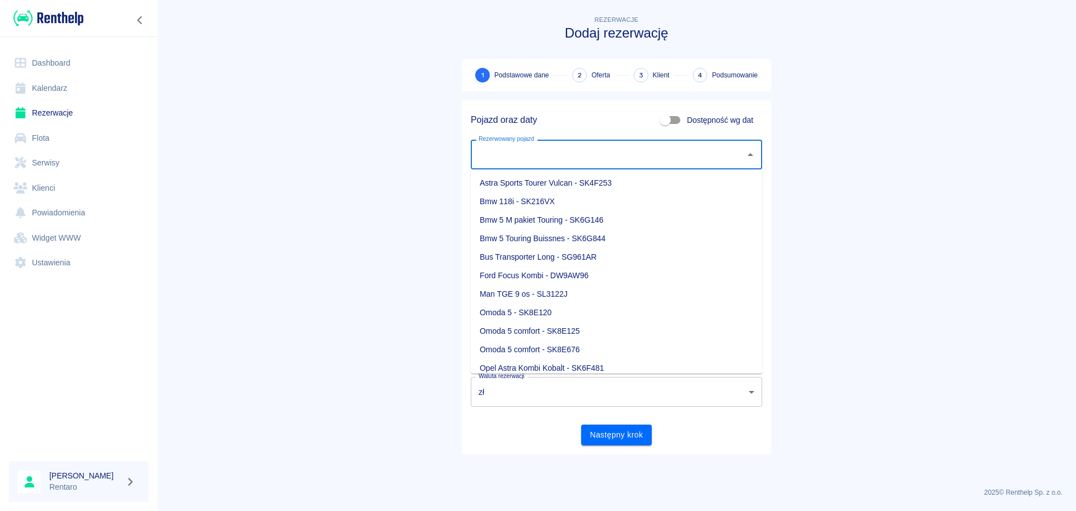
click at [651, 147] on input "Rezerwowany pojazd" at bounding box center [608, 155] width 265 height 20
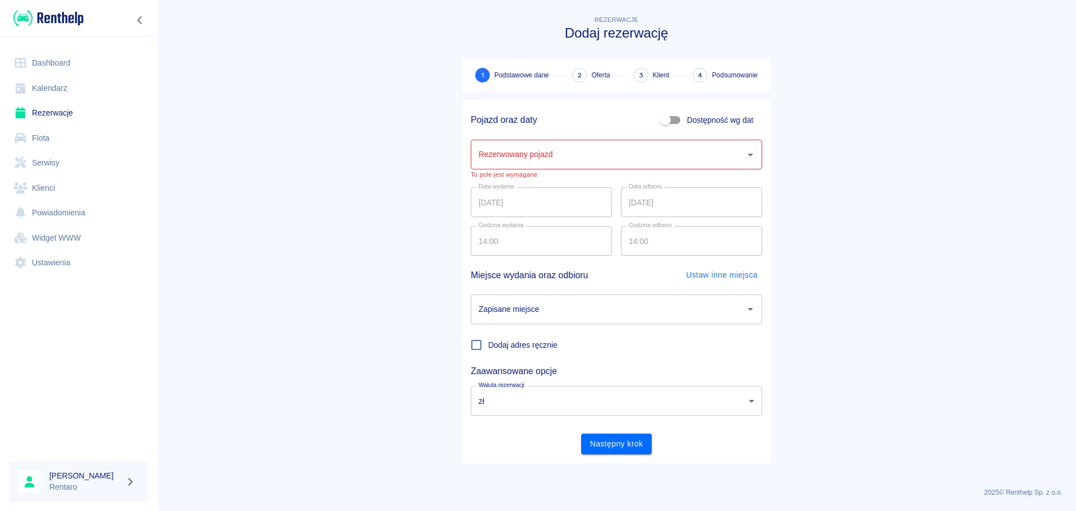
click at [627, 142] on div "Rezerwowany pojazd" at bounding box center [616, 155] width 291 height 30
click at [610, 182] on li "Toyota Corolla Kombi - SK858TT" at bounding box center [616, 183] width 291 height 18
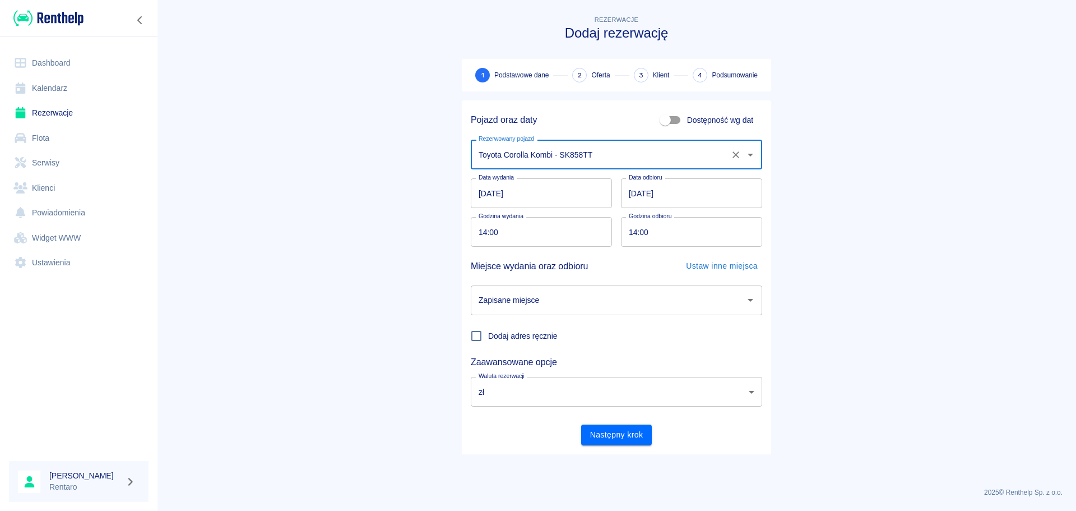
type input "Toyota Corolla Kombi - SK858TT"
click at [510, 192] on input "11.08.2025" at bounding box center [541, 193] width 141 height 30
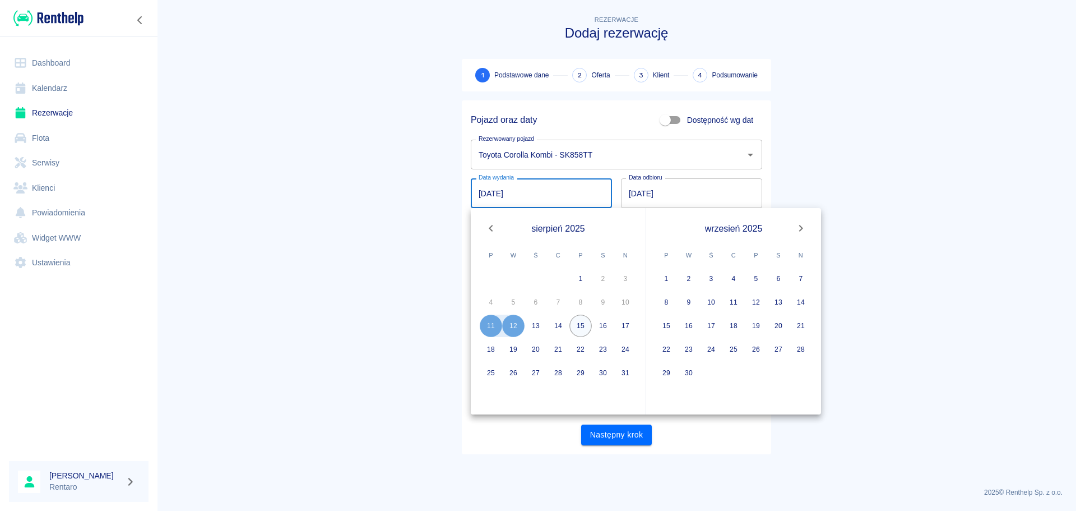
click at [577, 327] on button "15" at bounding box center [580, 325] width 22 height 22
type input "15.08.2025"
type input "DD.MM.YYYY"
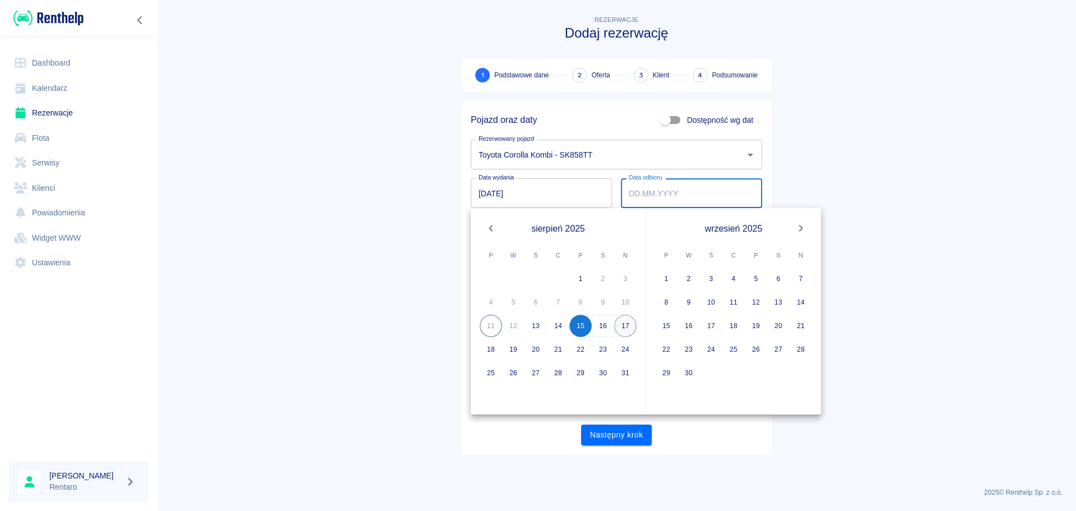
click at [630, 327] on button "17" at bounding box center [625, 325] width 22 height 22
type input "17.08.2025"
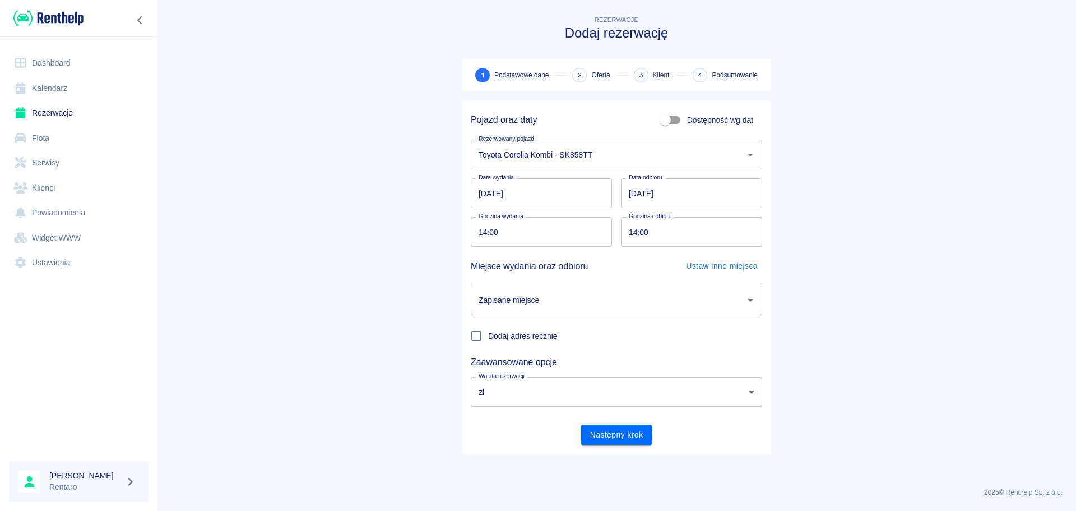
click at [588, 303] on input "Zapisane miejsce" at bounding box center [608, 300] width 265 height 20
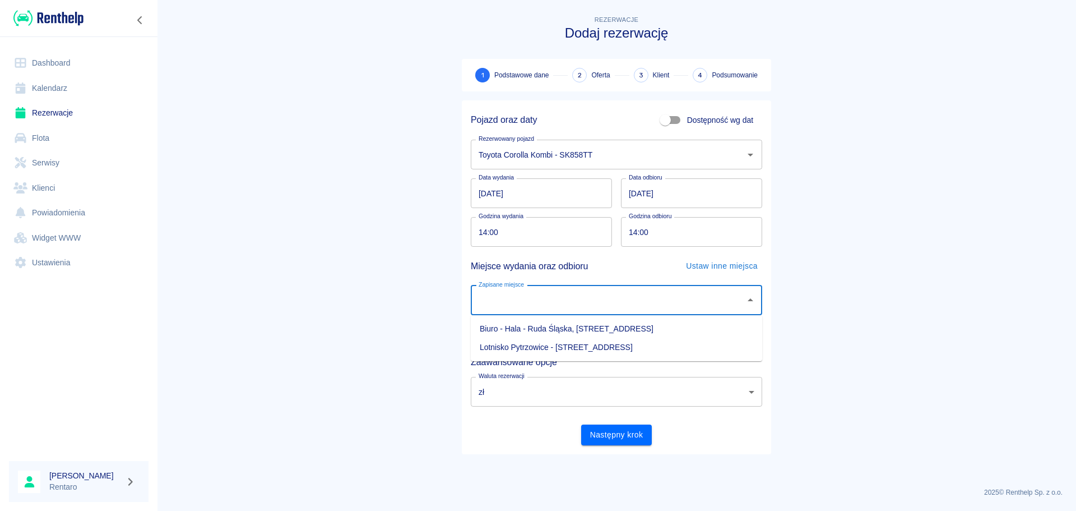
click at [584, 328] on li "Biuro - Hala - Ruda Śląska, Zabrzańska 9" at bounding box center [616, 328] width 291 height 18
type input "Biuro - Hala - Ruda Śląska, Zabrzańska 9"
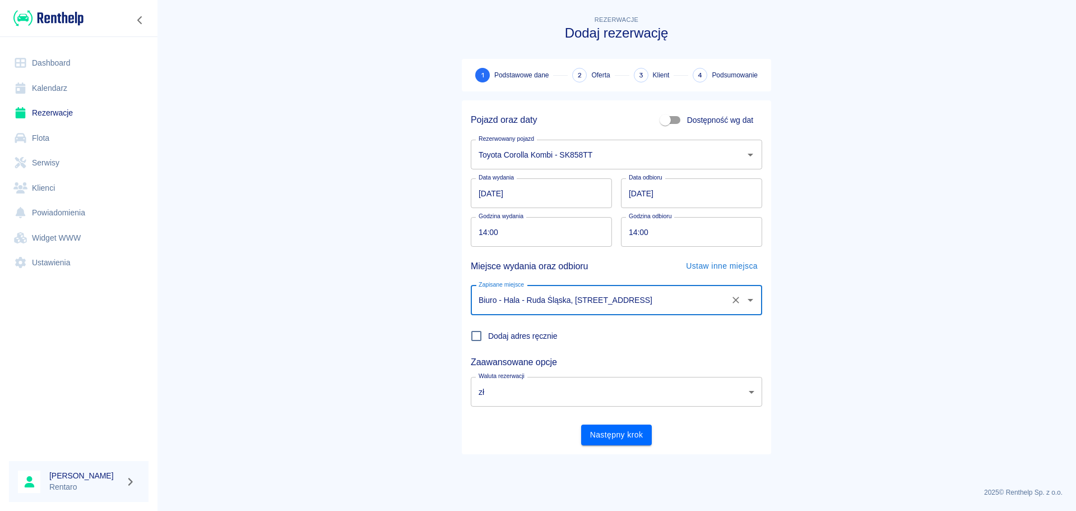
click at [630, 231] on input "14:00" at bounding box center [687, 232] width 133 height 30
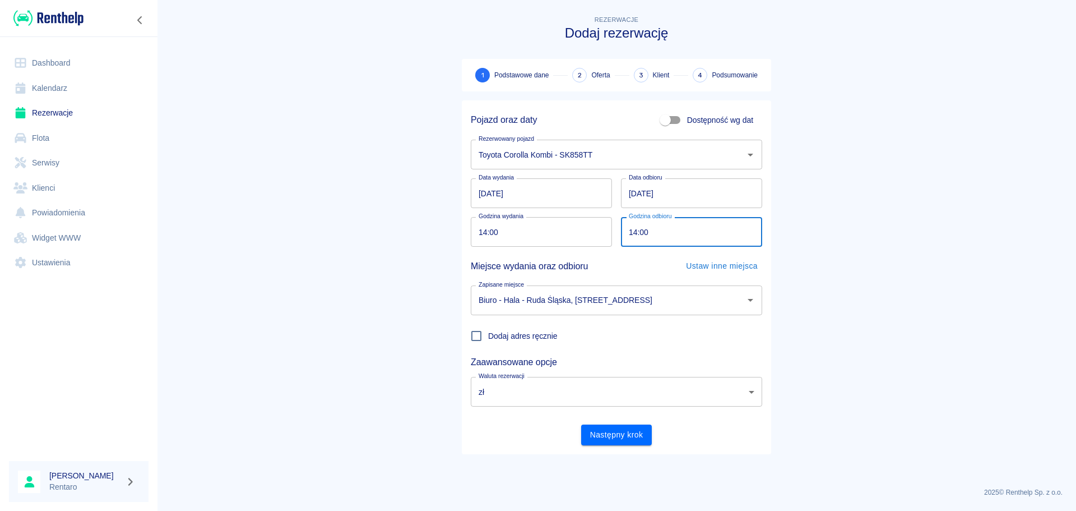
click at [477, 234] on input "14:00" at bounding box center [537, 232] width 133 height 30
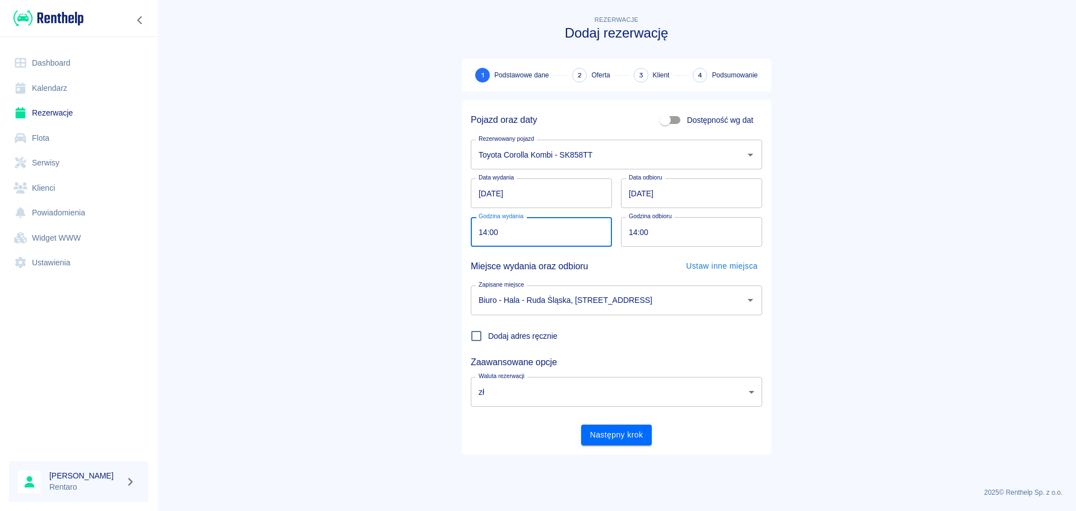
click at [633, 346] on div "Dodaj adres ręcznie" at bounding box center [612, 331] width 300 height 33
click at [481, 240] on input "14:00" at bounding box center [537, 232] width 133 height 30
type input "18:00"
click at [630, 228] on input "14:00" at bounding box center [687, 232] width 133 height 30
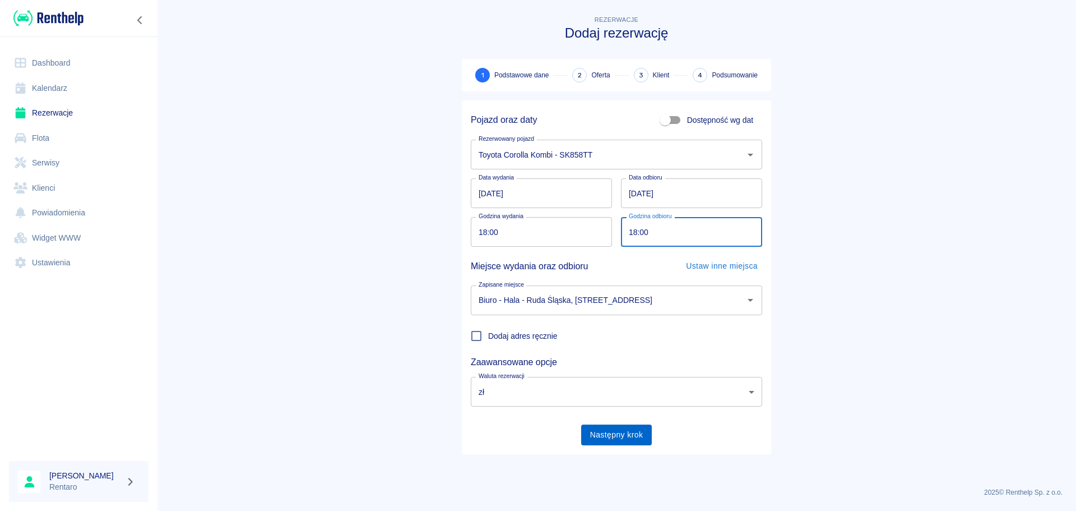
type input "18:00"
click at [624, 433] on button "Następny krok" at bounding box center [616, 434] width 71 height 21
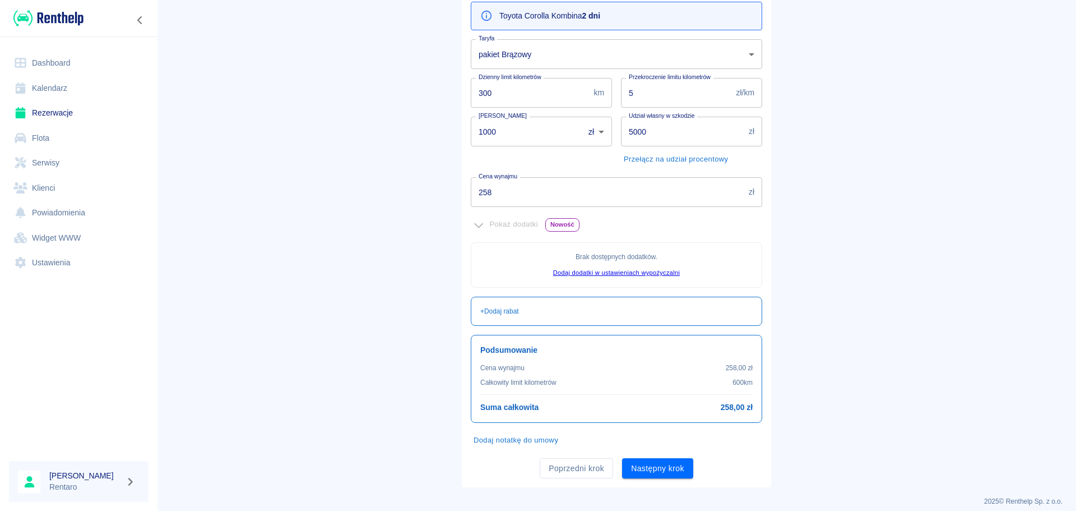
scroll to position [137, 0]
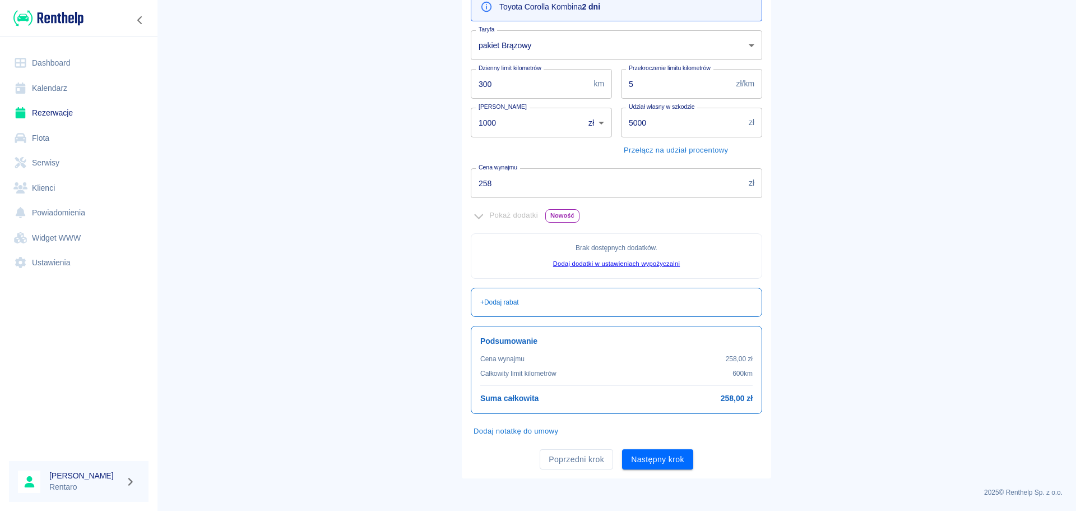
click at [654, 457] on button "Następny krok" at bounding box center [657, 459] width 71 height 21
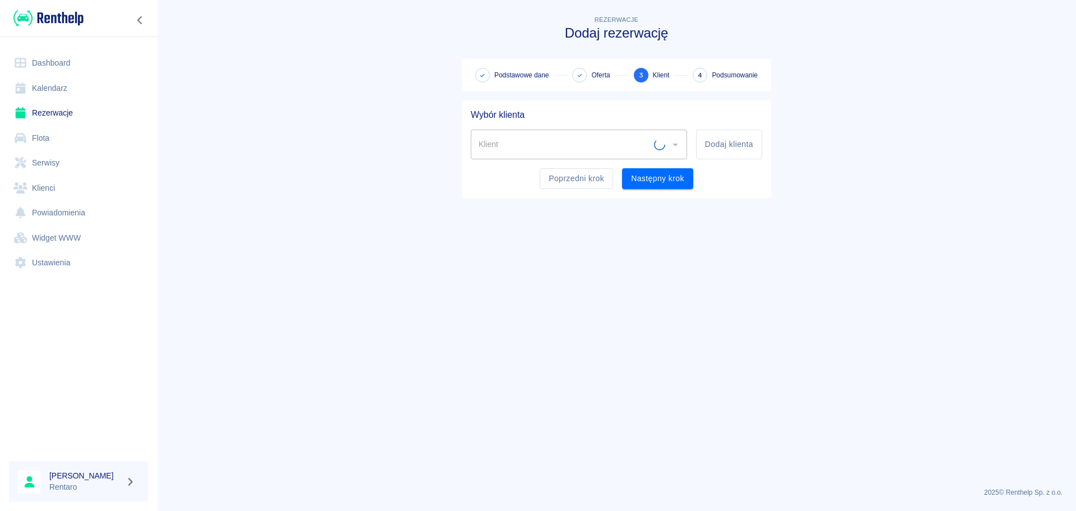
scroll to position [0, 0]
click at [572, 143] on input "Klient" at bounding box center [570, 144] width 189 height 20
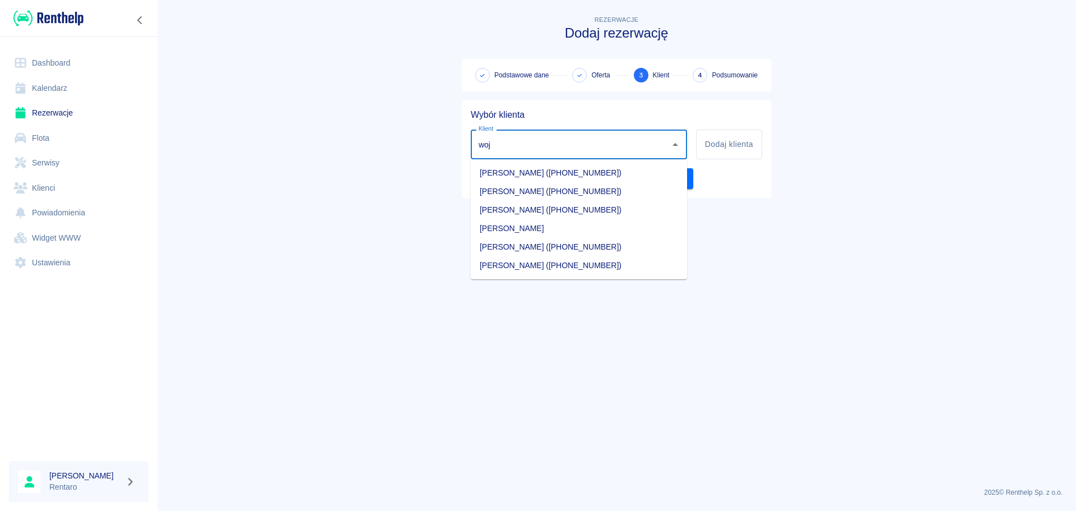
click at [531, 171] on li "Artur Wójcik (+48606557683)" at bounding box center [579, 173] width 216 height 18
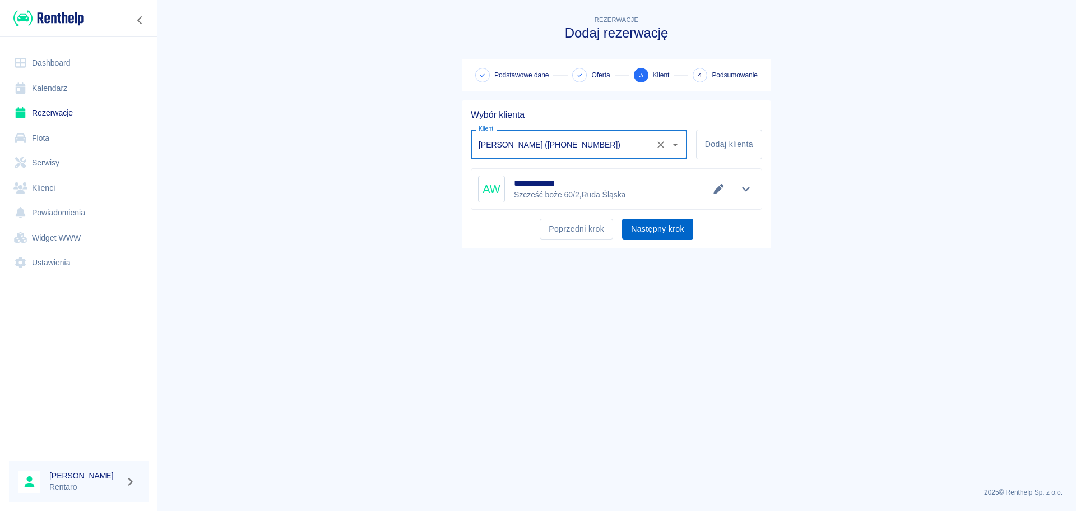
type input "Artur Wójcik (+48606557683)"
click at [659, 222] on button "Następny krok" at bounding box center [657, 229] width 71 height 21
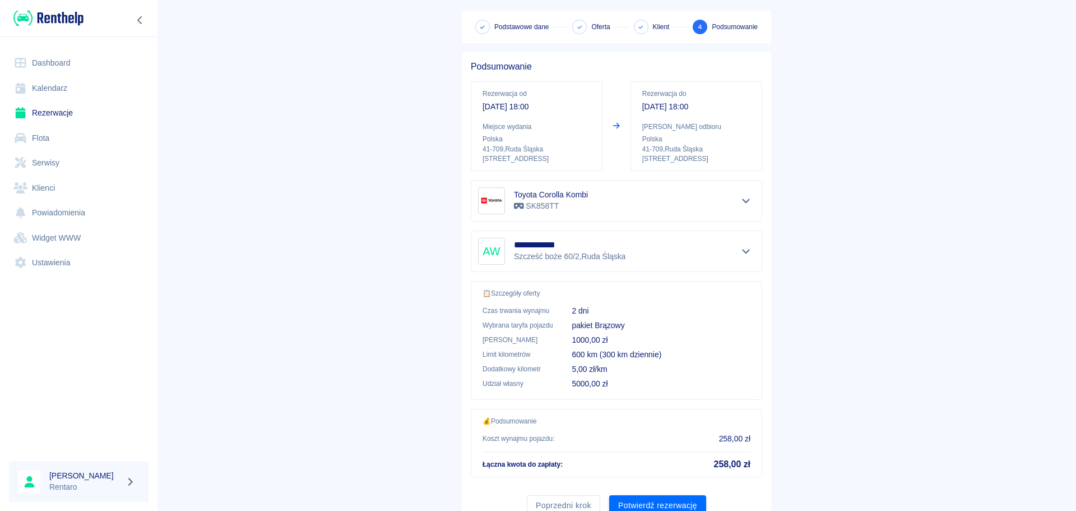
scroll to position [94, 0]
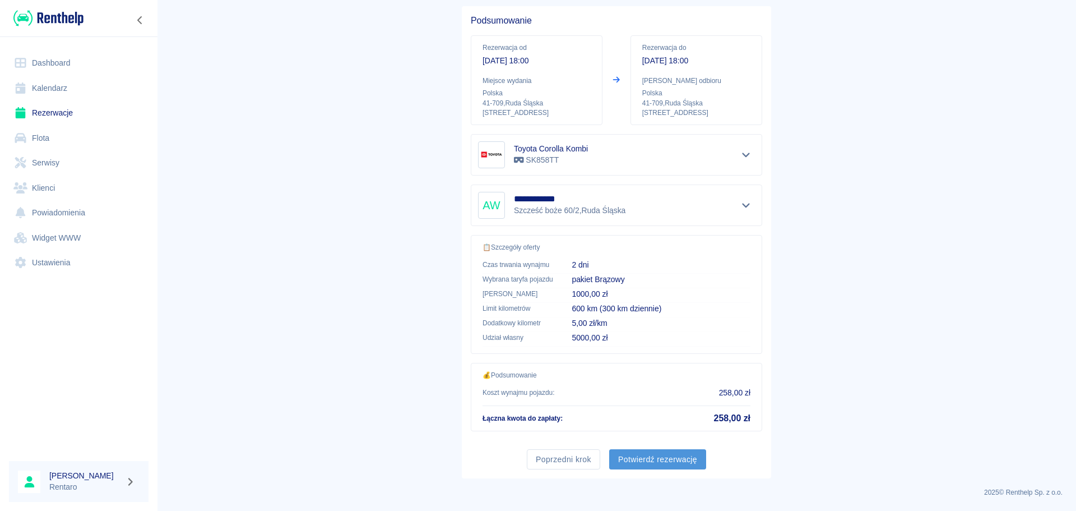
click at [650, 452] on button "Potwierdź rezerwację" at bounding box center [657, 459] width 97 height 21
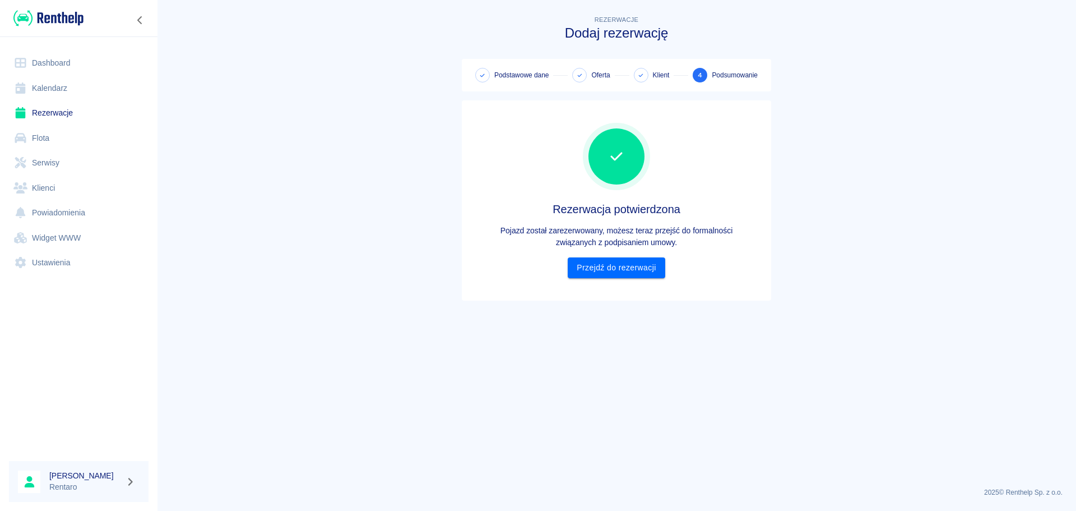
scroll to position [0, 0]
drag, startPoint x: 634, startPoint y: 262, endPoint x: 638, endPoint y: 268, distance: 7.5
click at [635, 262] on link "Przejdź do rezerwacji" at bounding box center [616, 267] width 97 height 21
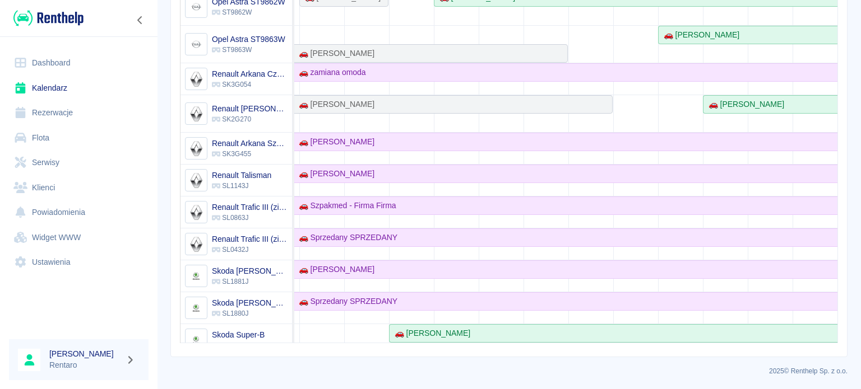
scroll to position [336, 0]
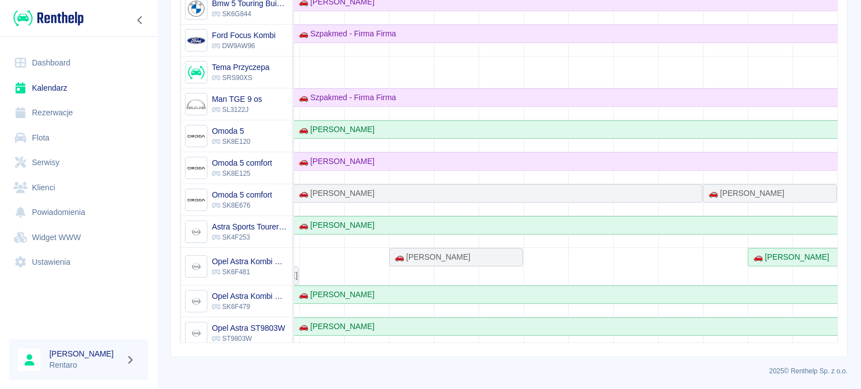
click at [67, 94] on link "Kalendarz" at bounding box center [79, 88] width 140 height 25
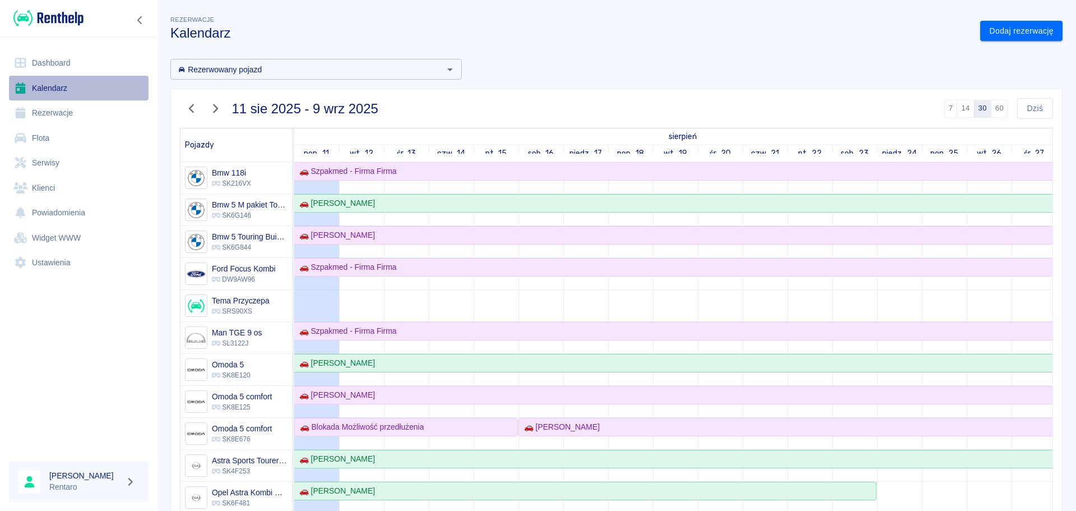
click at [41, 94] on link "Kalendarz" at bounding box center [79, 88] width 140 height 25
click at [36, 94] on link "Kalendarz" at bounding box center [79, 88] width 140 height 25
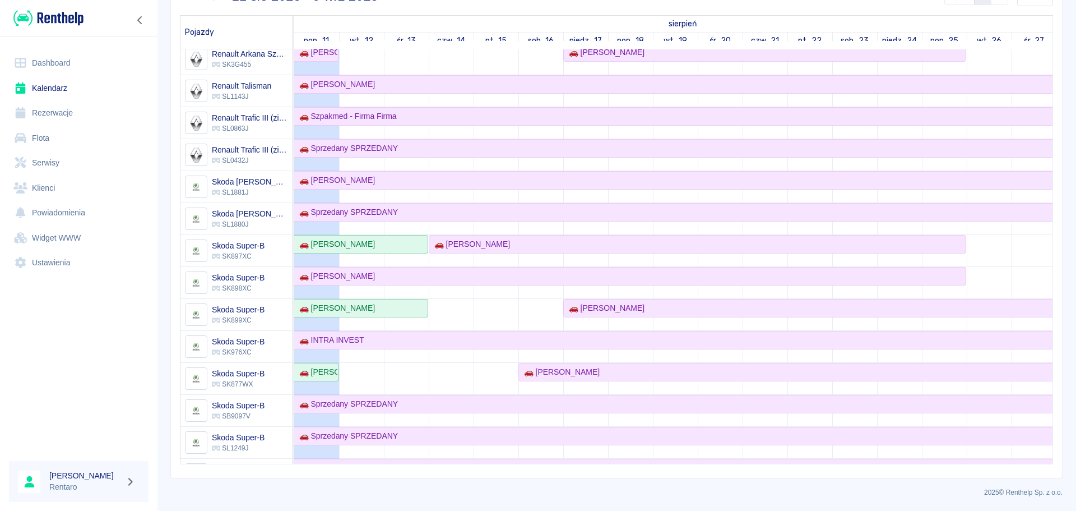
scroll to position [785, 0]
